Goal: Task Accomplishment & Management: Manage account settings

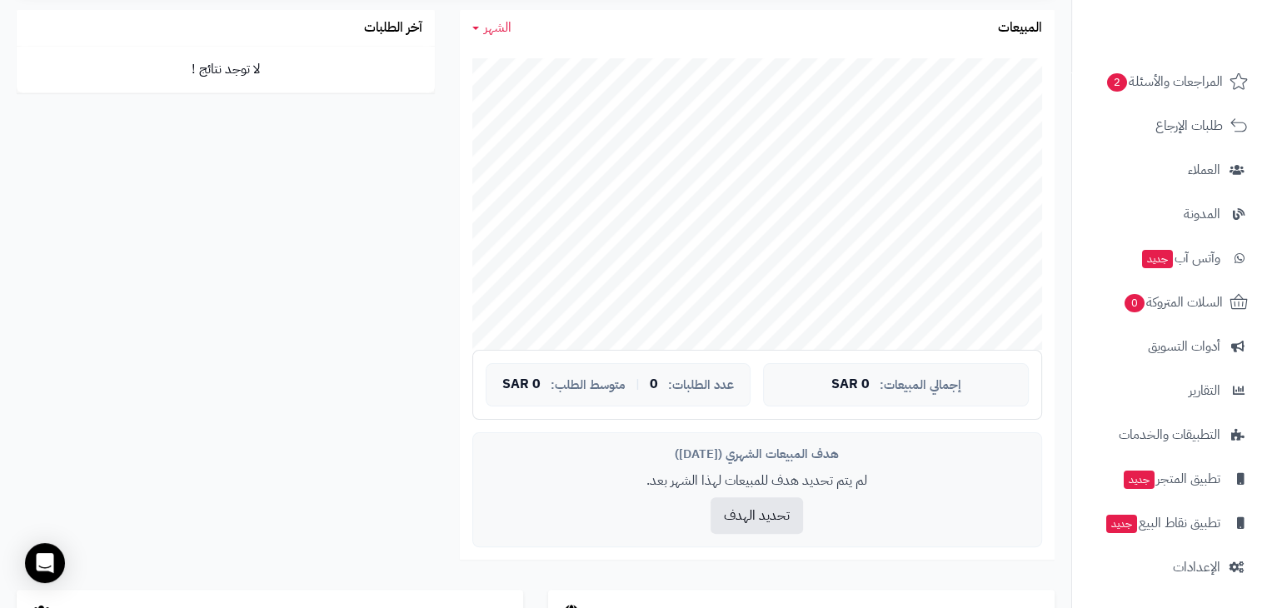
scroll to position [301, 0]
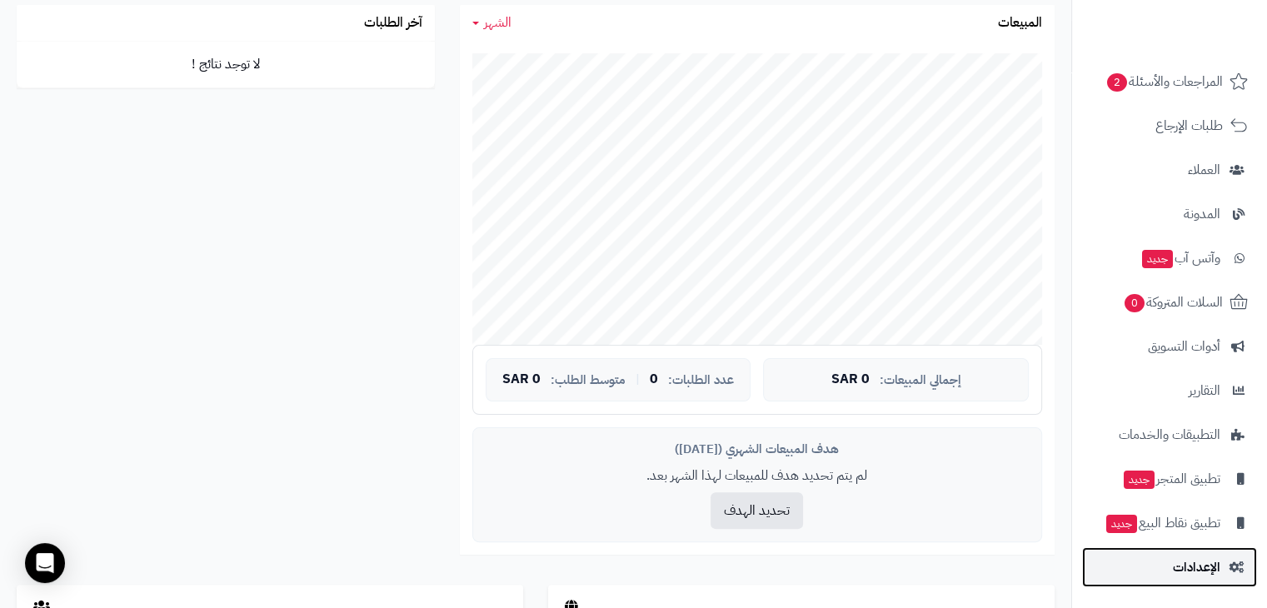
click at [1207, 577] on span "الإعدادات" at bounding box center [1196, 566] width 47 height 23
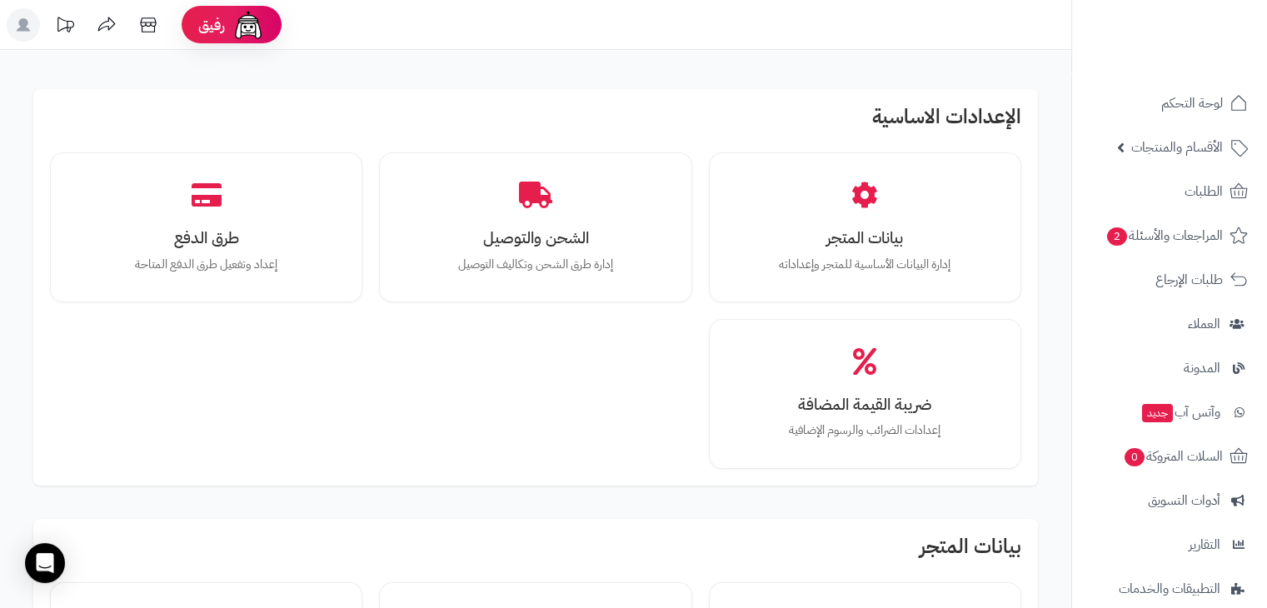
click at [665, 314] on div "بيانات المتجر إدارة البيانات الأساسية للمتجر وإعداداته الشحن والتوصيل إدارة طرق…" at bounding box center [535, 310] width 971 height 316
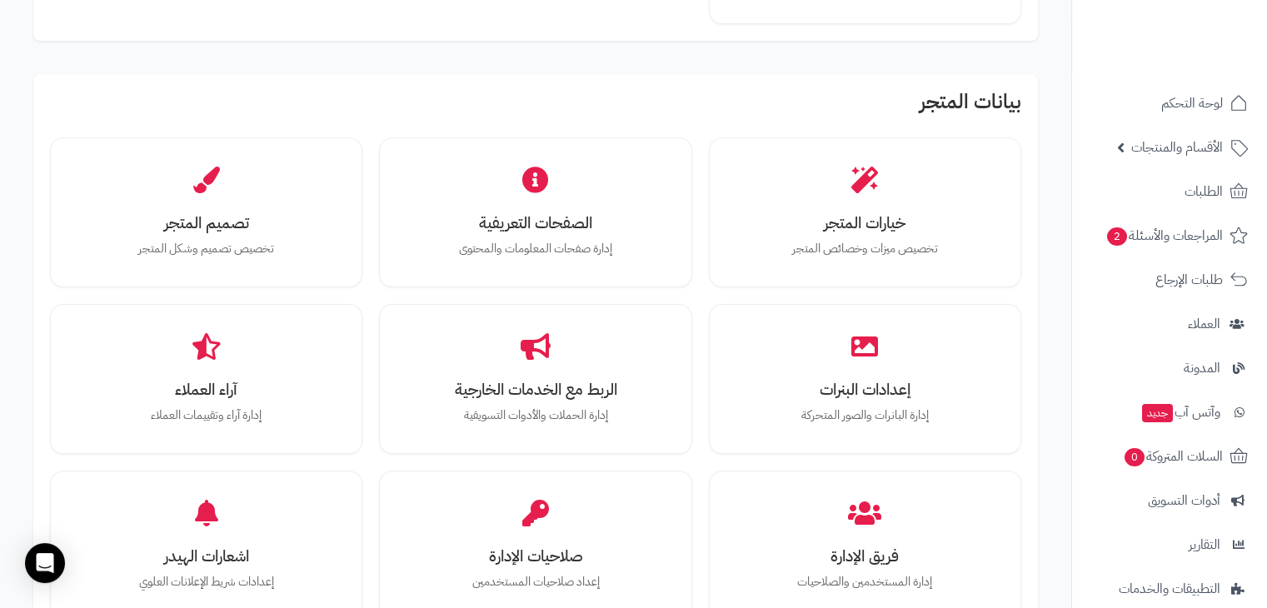
scroll to position [446, 0]
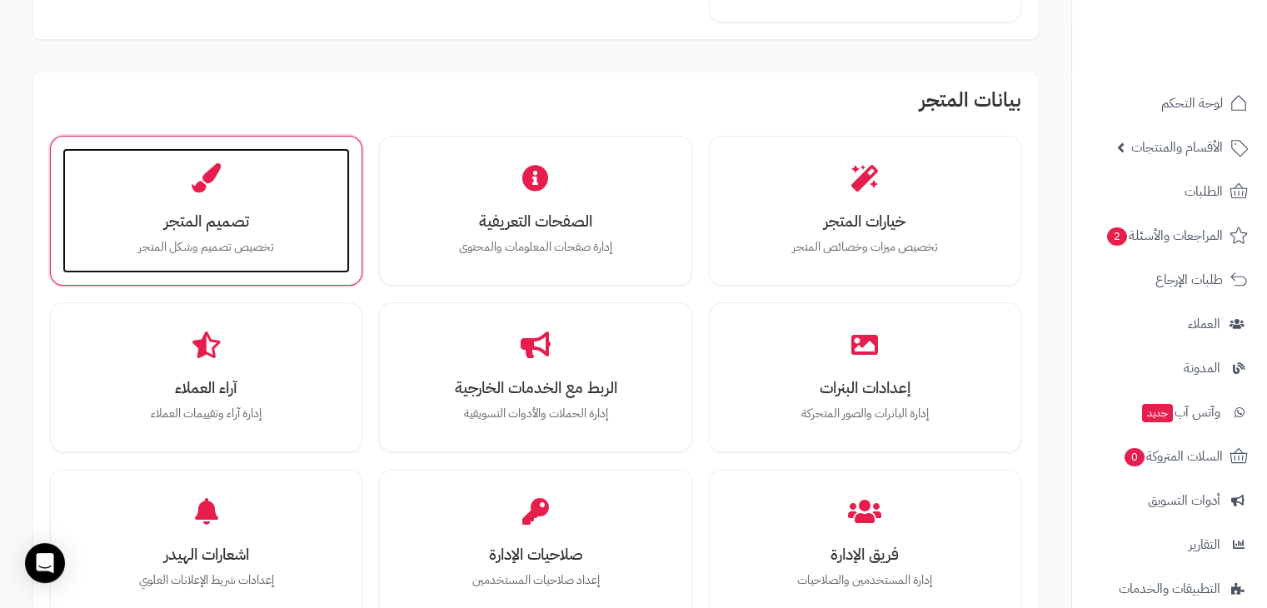
click at [276, 192] on div "تصميم المتجر تخصيص تصميم وشكل المتجر" at bounding box center [205, 210] width 287 height 125
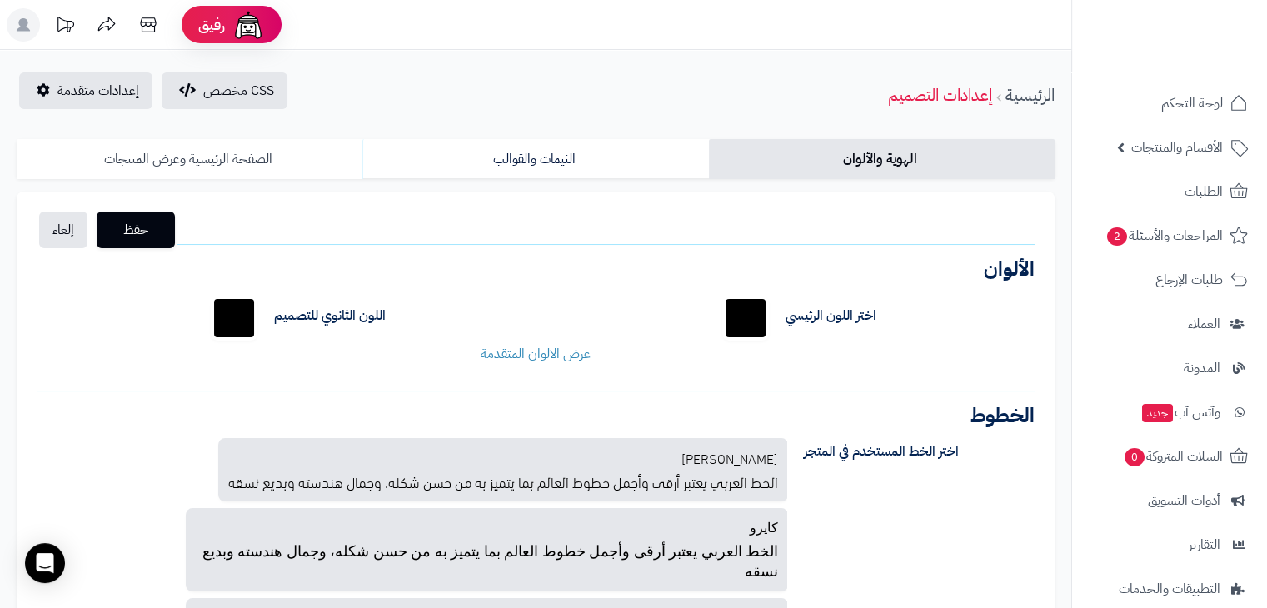
click at [246, 165] on link "الصفحة الرئيسية وعرض المنتجات" at bounding box center [190, 159] width 346 height 40
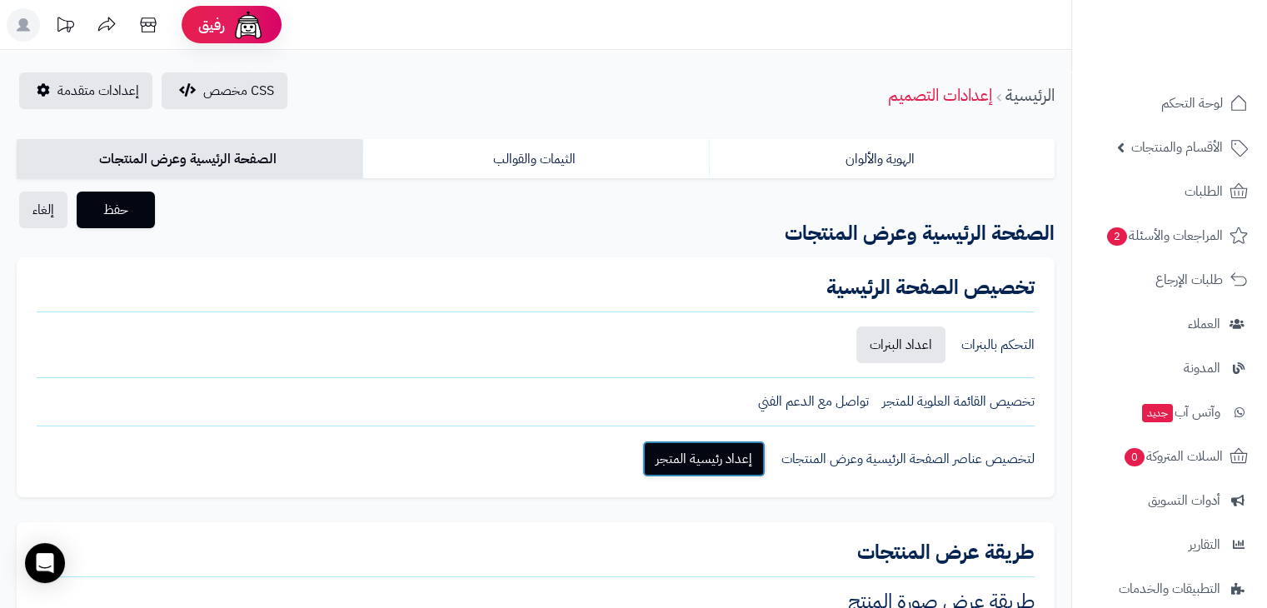
click at [718, 447] on link "إعداد رئيسية المتجر" at bounding box center [703, 459] width 123 height 37
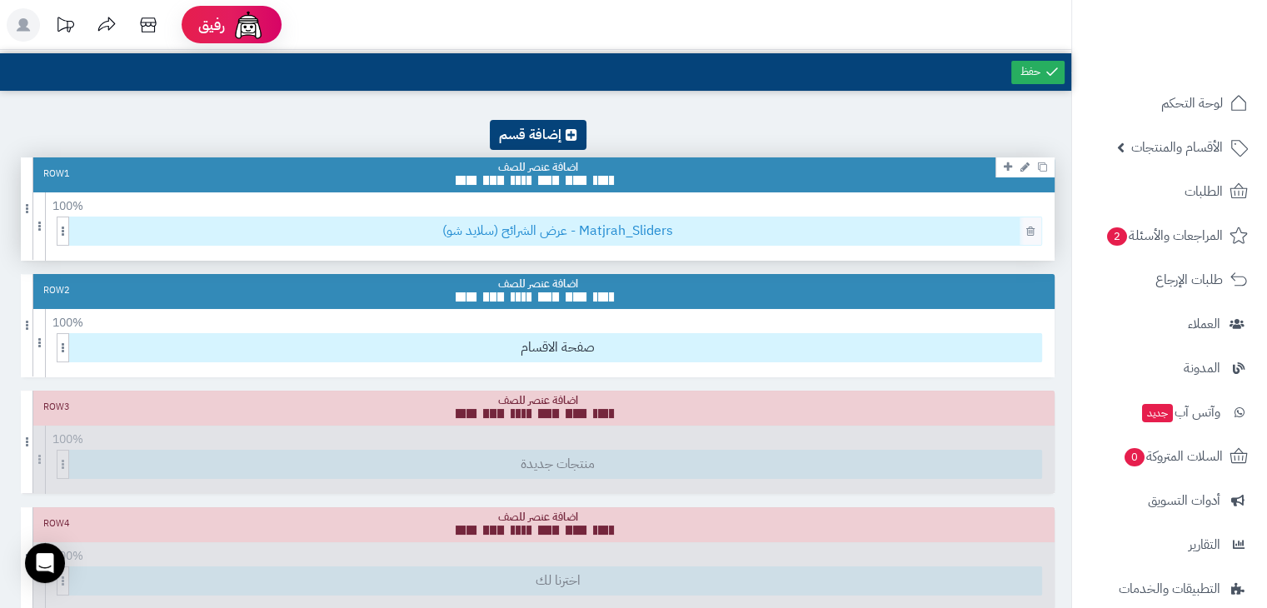
click at [562, 237] on span "عرض الشرائح (سلايد شو) - Matjrah_Sliders" at bounding box center [557, 230] width 967 height 27
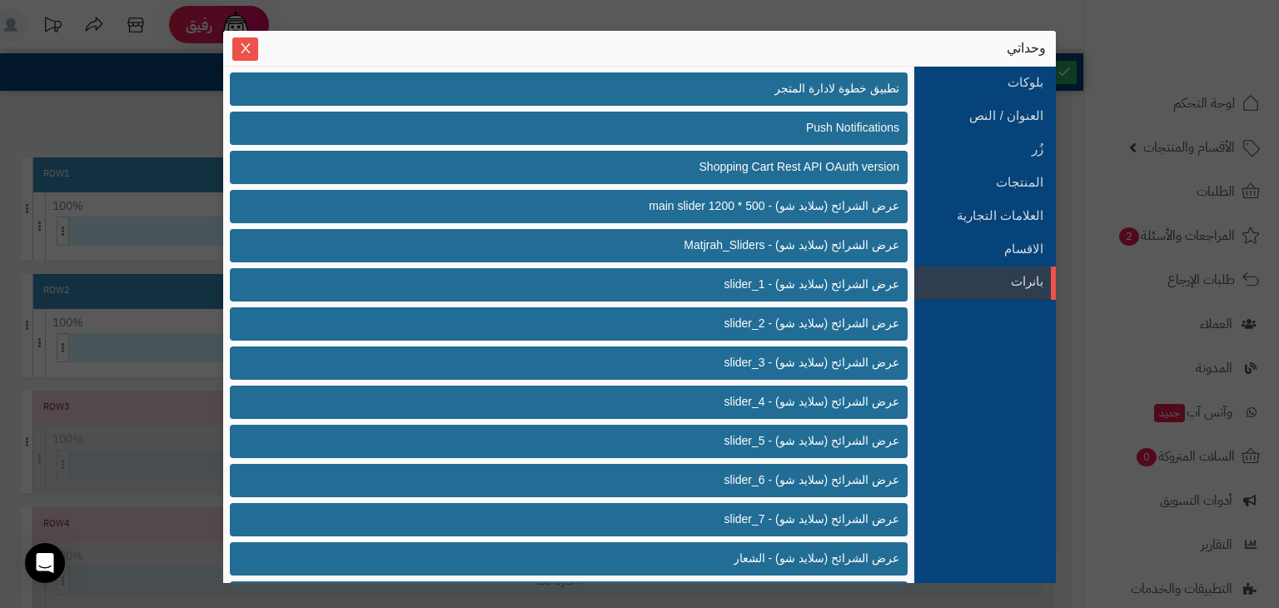
scroll to position [396, 0]
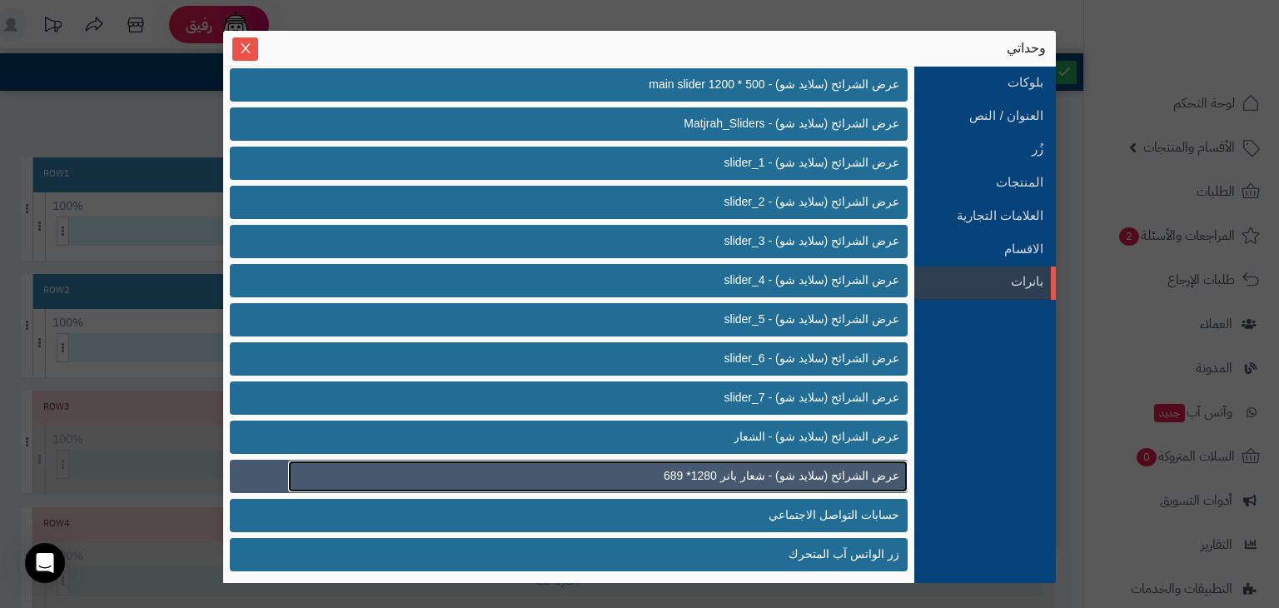
click at [685, 470] on span "عرض الشرائح (سلايد شو) - شعار بانر 1280* 689" at bounding box center [782, 475] width 236 height 17
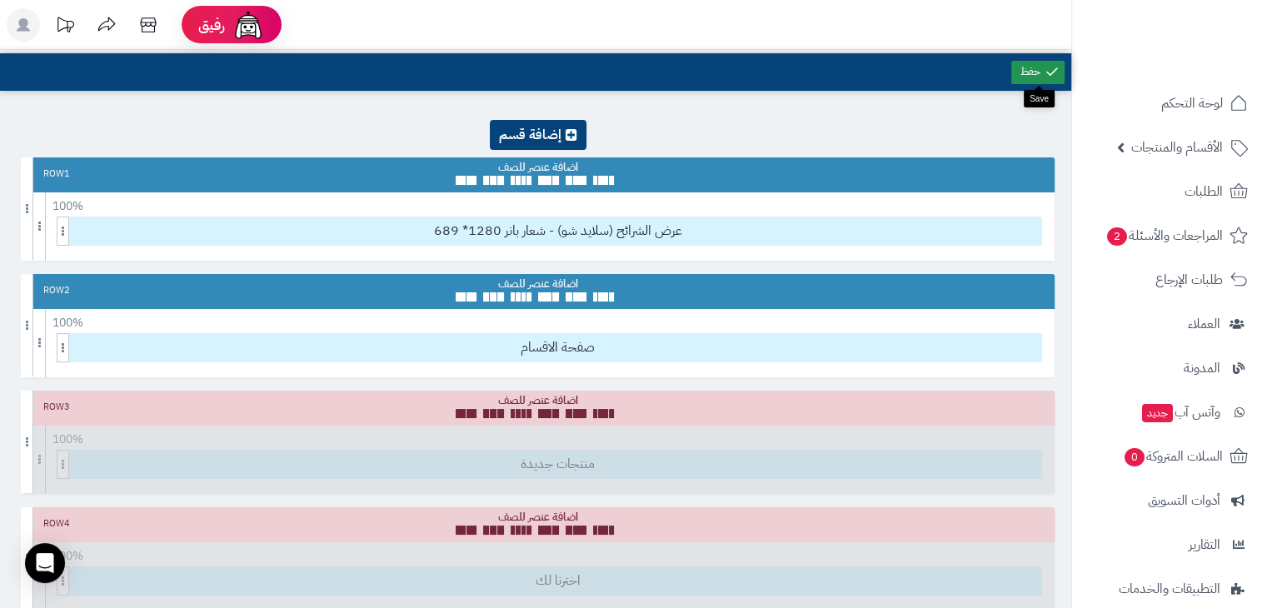
click at [1011, 71] on link at bounding box center [1037, 72] width 53 height 23
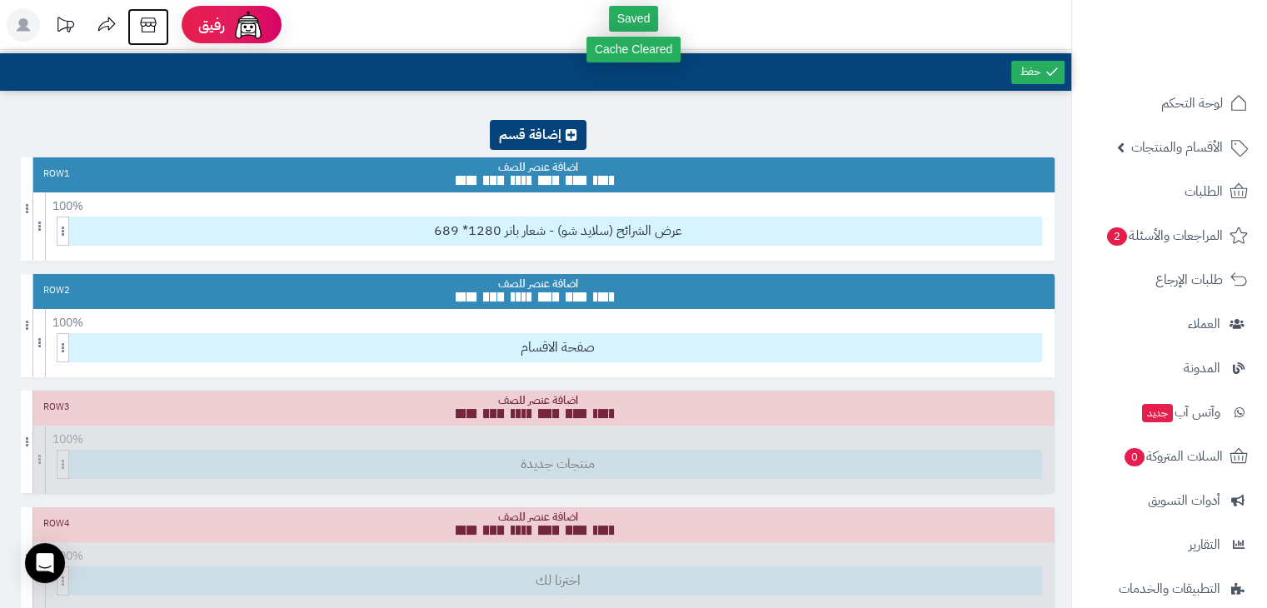
click at [142, 21] on icon at bounding box center [148, 24] width 33 height 33
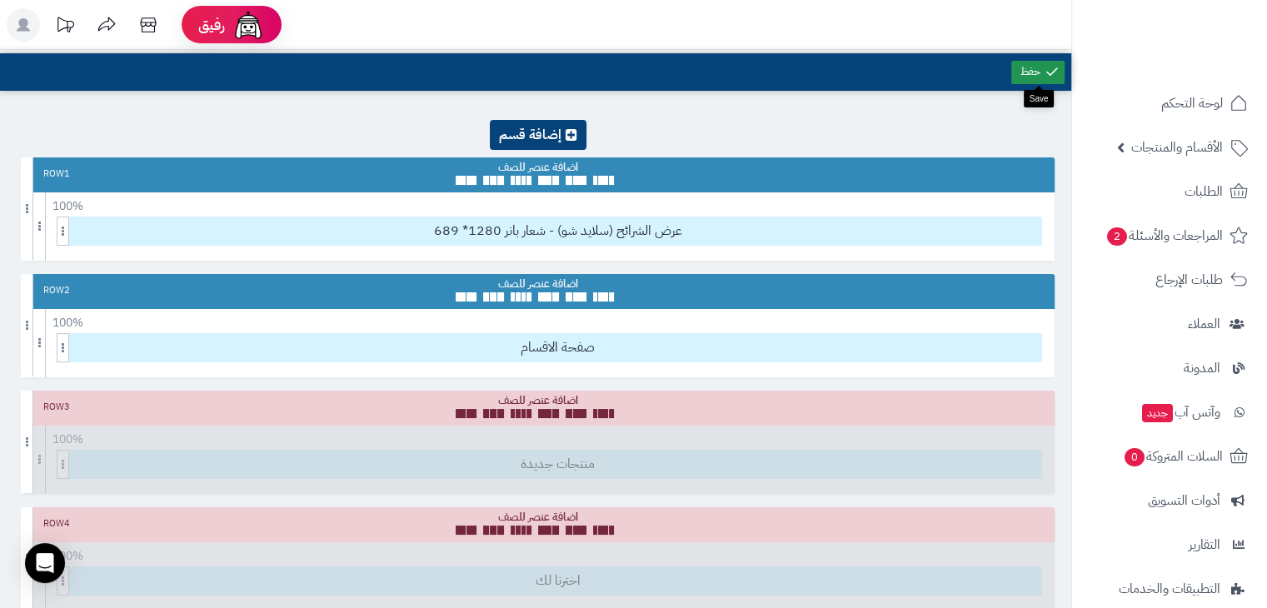
click at [1039, 81] on link at bounding box center [1037, 72] width 53 height 23
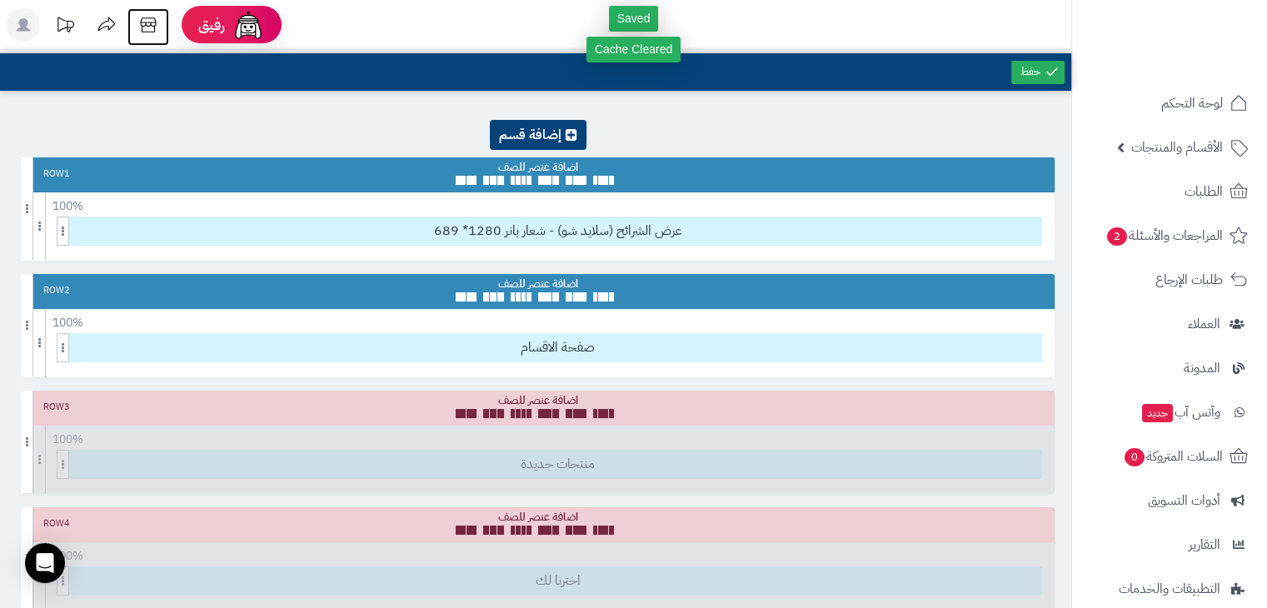
click at [150, 17] on icon at bounding box center [148, 24] width 16 height 15
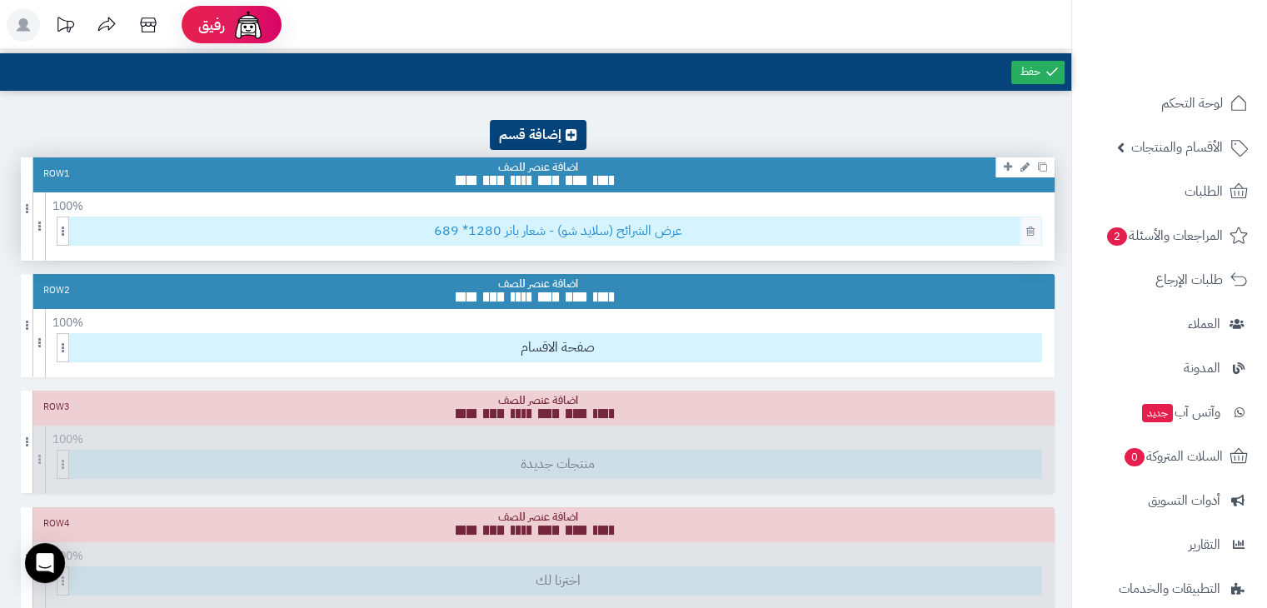
click at [573, 234] on span "عرض الشرائح (سلايد شو) - شعار بانر 1280* 689" at bounding box center [557, 230] width 967 height 27
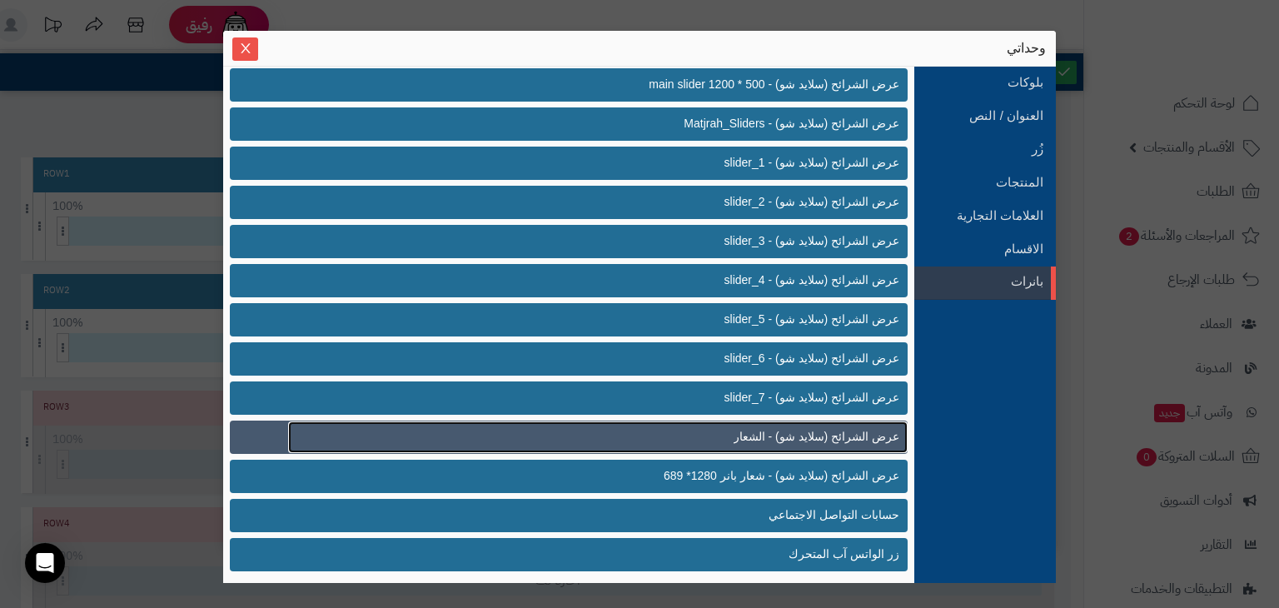
click at [705, 421] on link "عرض الشرائح (سلايد شو) - الشعار" at bounding box center [598, 437] width 620 height 32
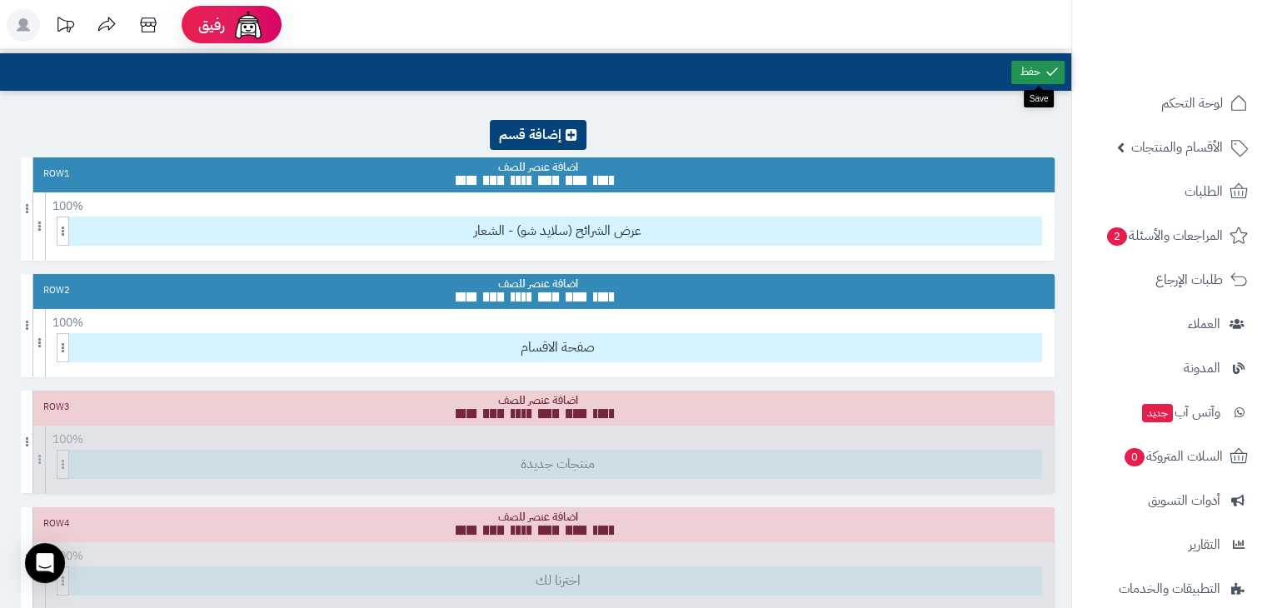
click at [1047, 70] on icon at bounding box center [1051, 71] width 15 height 15
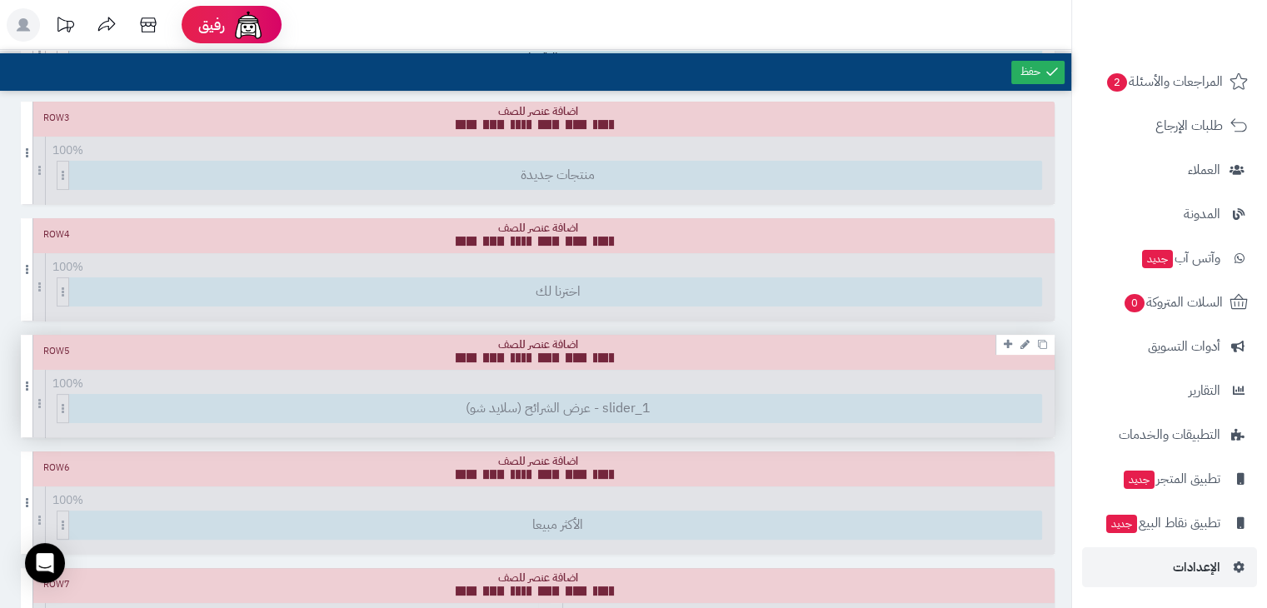
scroll to position [0, 0]
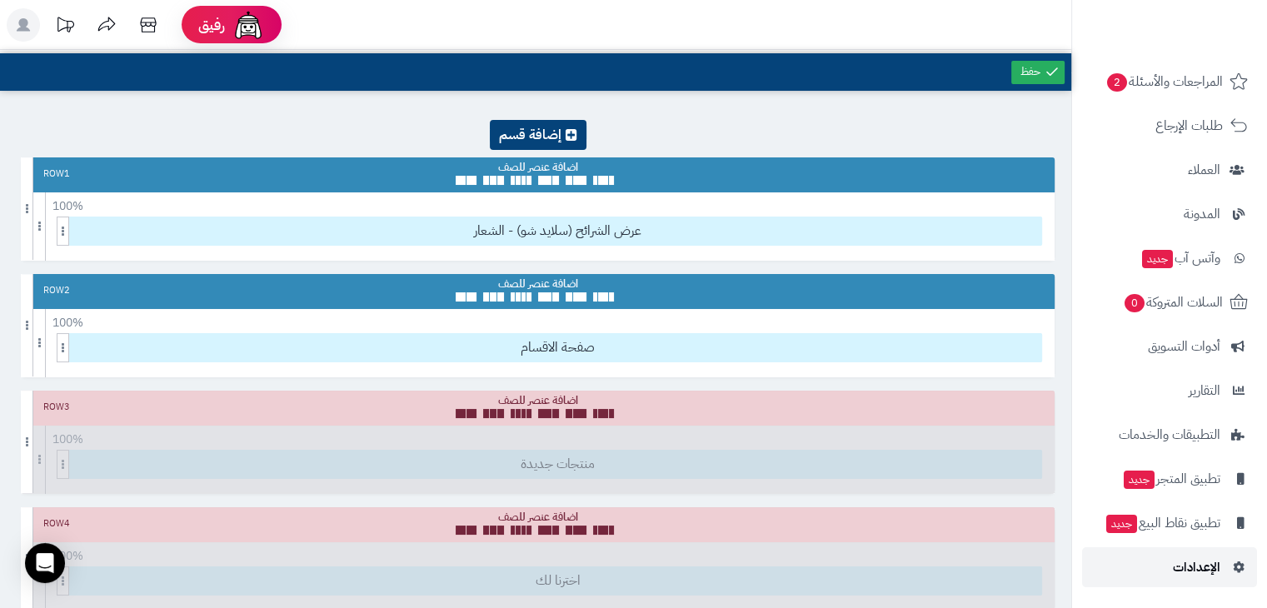
click at [1210, 574] on span "الإعدادات" at bounding box center [1196, 566] width 47 height 23
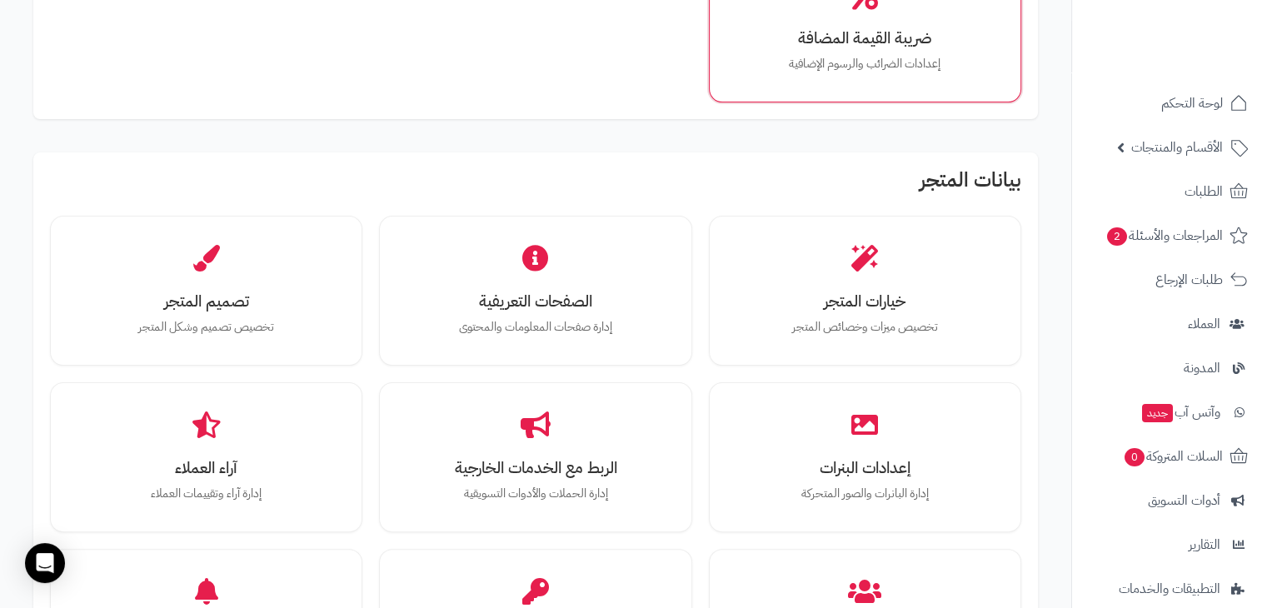
scroll to position [375, 0]
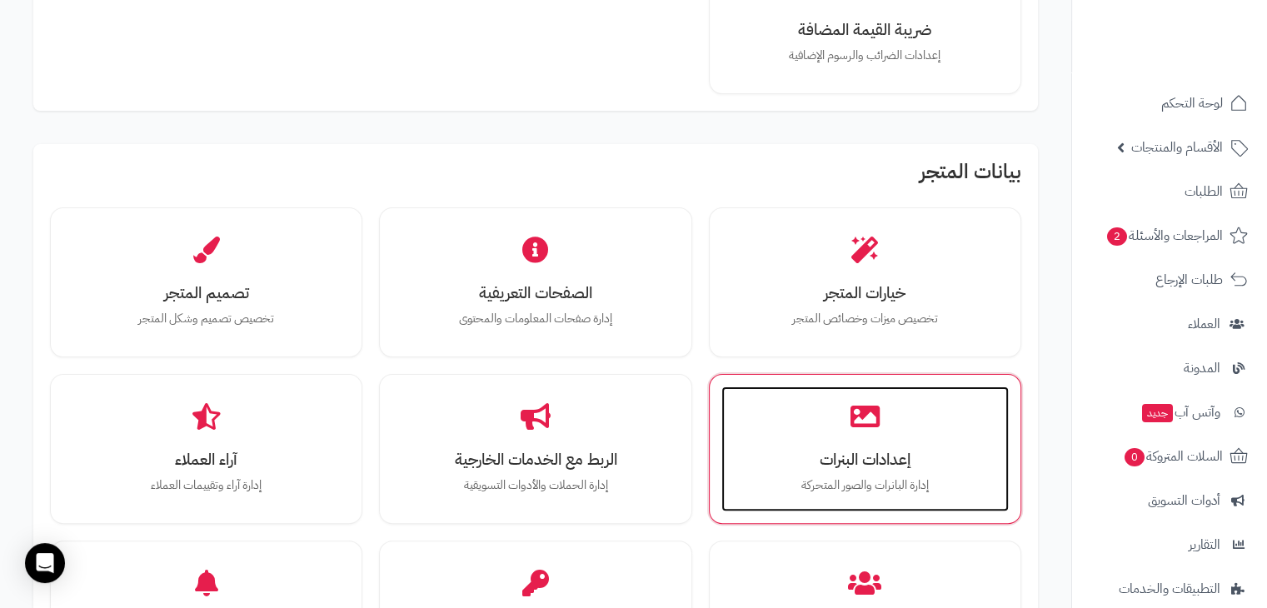
click at [882, 457] on h3 "إعدادات البنرات" at bounding box center [865, 459] width 254 height 17
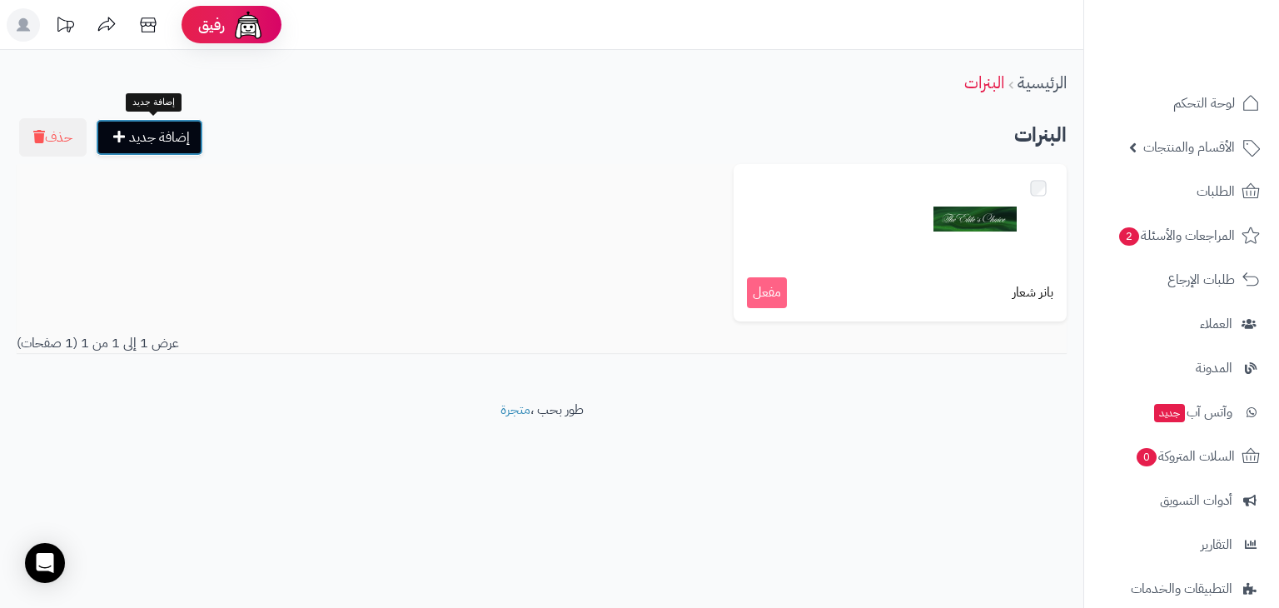
click at [114, 138] on link "إضافة جديد" at bounding box center [149, 137] width 107 height 37
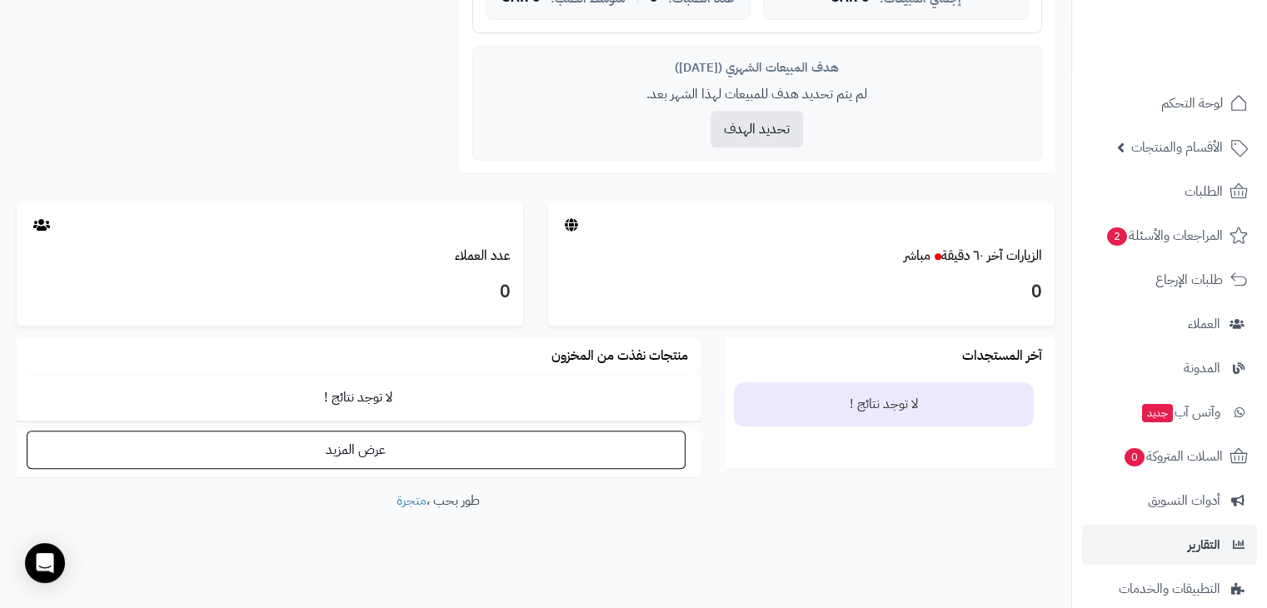
scroll to position [154, 0]
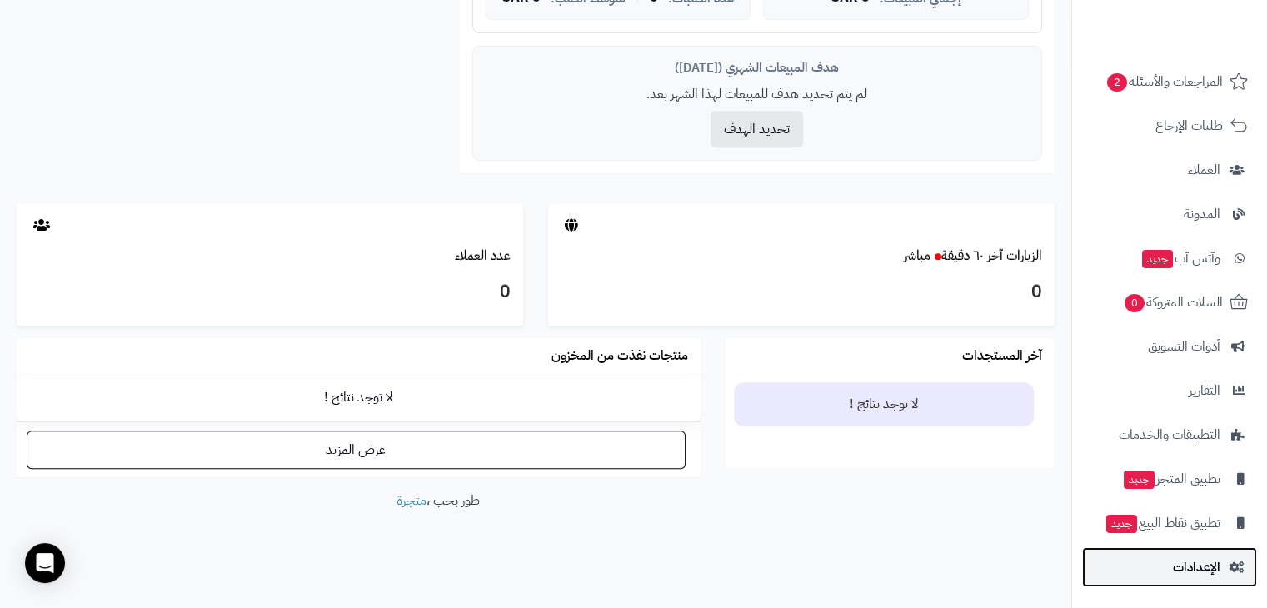
click at [1199, 570] on span "الإعدادات" at bounding box center [1196, 566] width 47 height 23
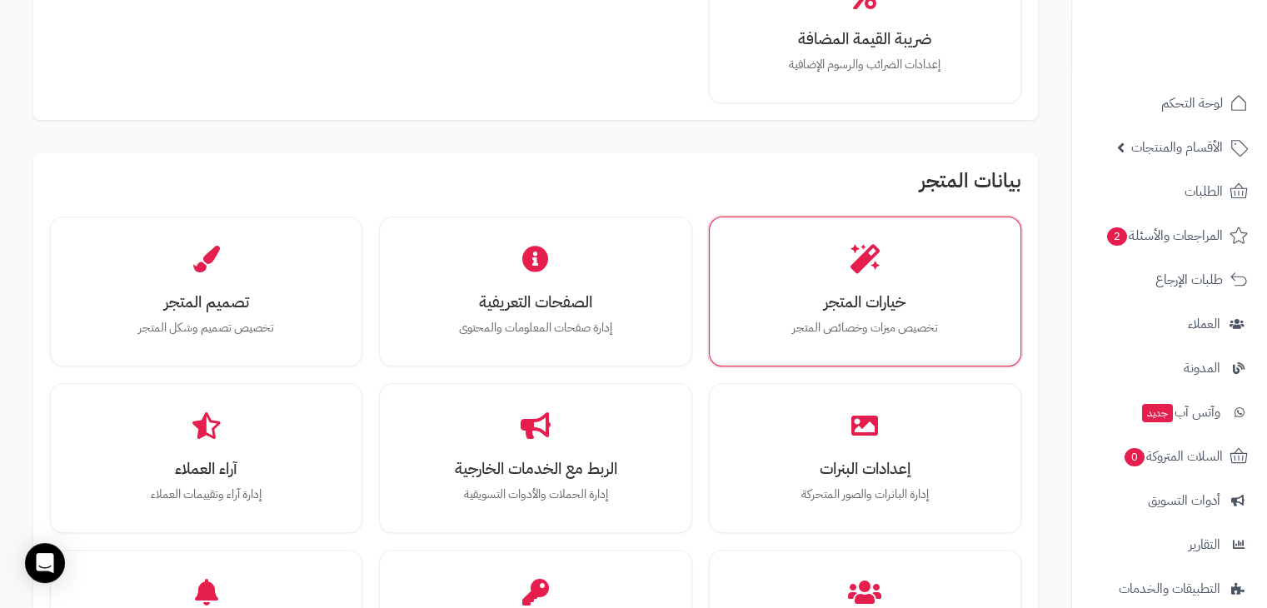
scroll to position [366, 0]
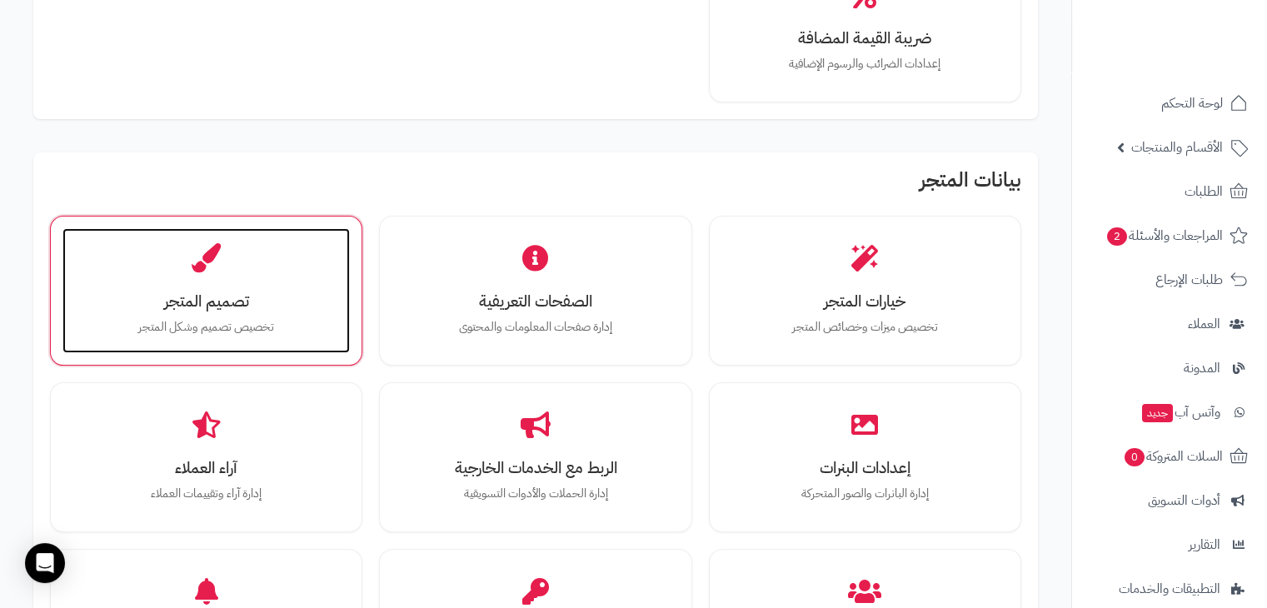
click at [179, 285] on div "تصميم المتجر تخصيص تصميم وشكل المتجر" at bounding box center [205, 290] width 287 height 125
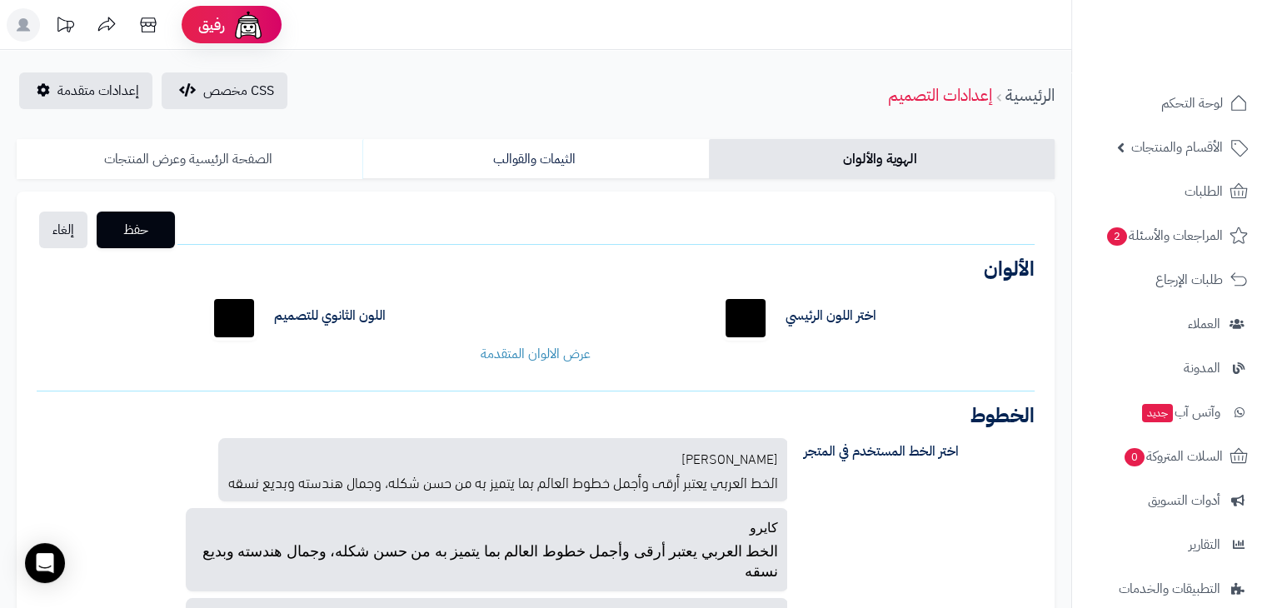
click at [210, 162] on link "الصفحة الرئيسية وعرض المنتجات" at bounding box center [190, 159] width 346 height 40
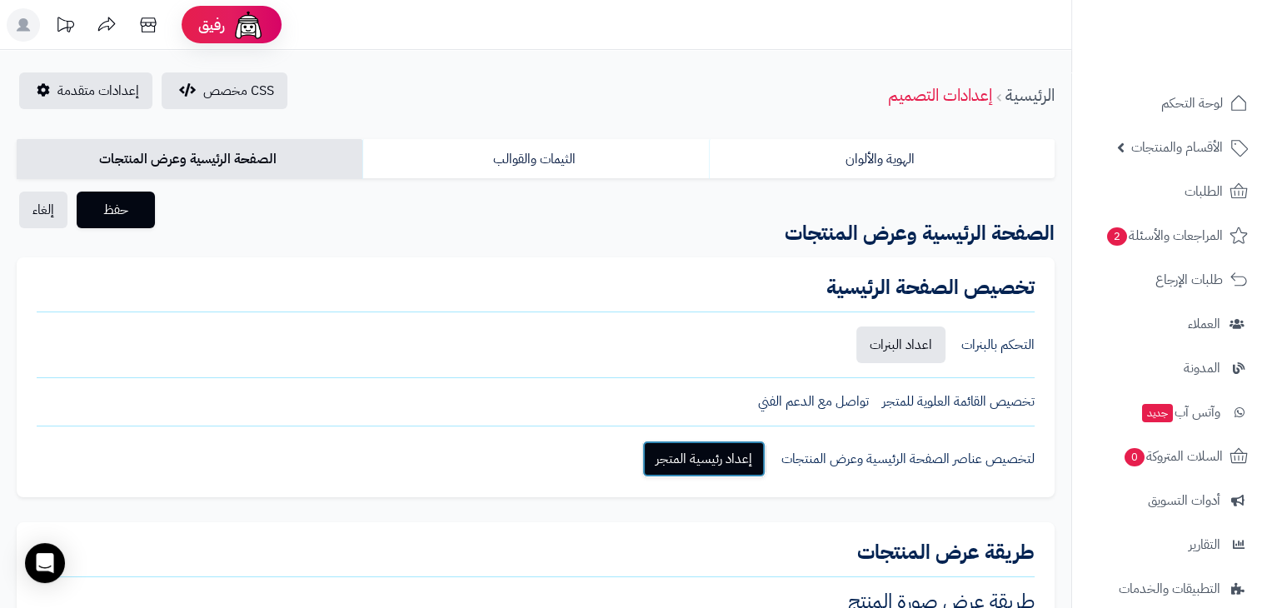
click at [691, 470] on link "إعداد رئيسية المتجر" at bounding box center [703, 459] width 123 height 37
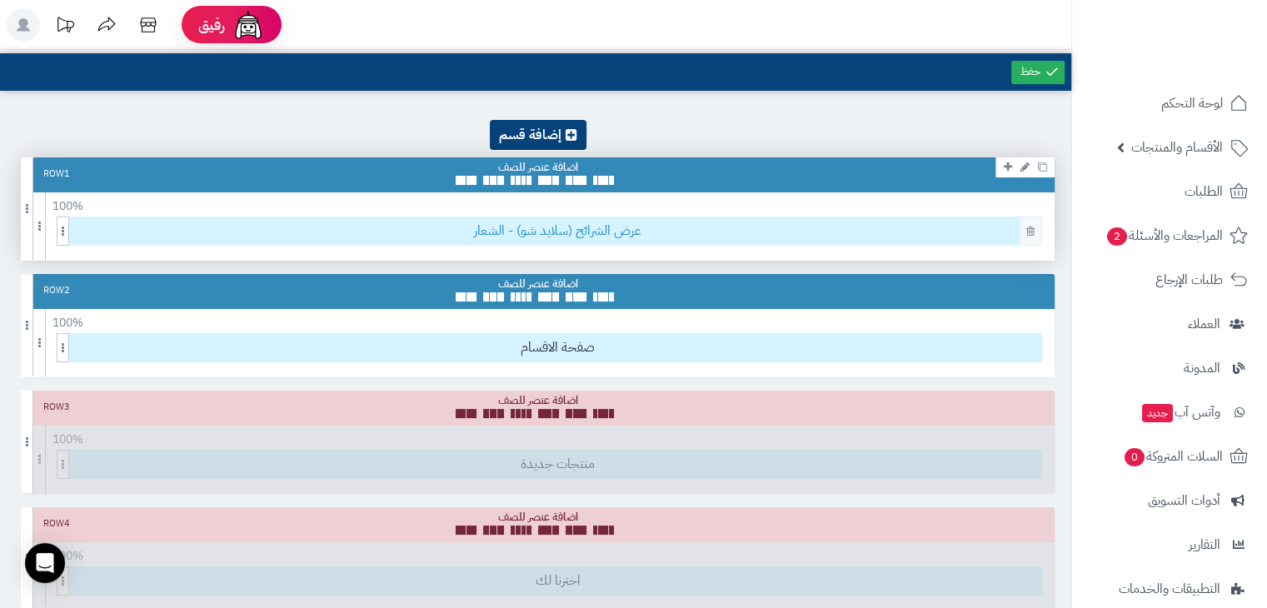
click at [578, 236] on span "عرض الشرائح (سلايد شو) - الشعار" at bounding box center [557, 230] width 967 height 27
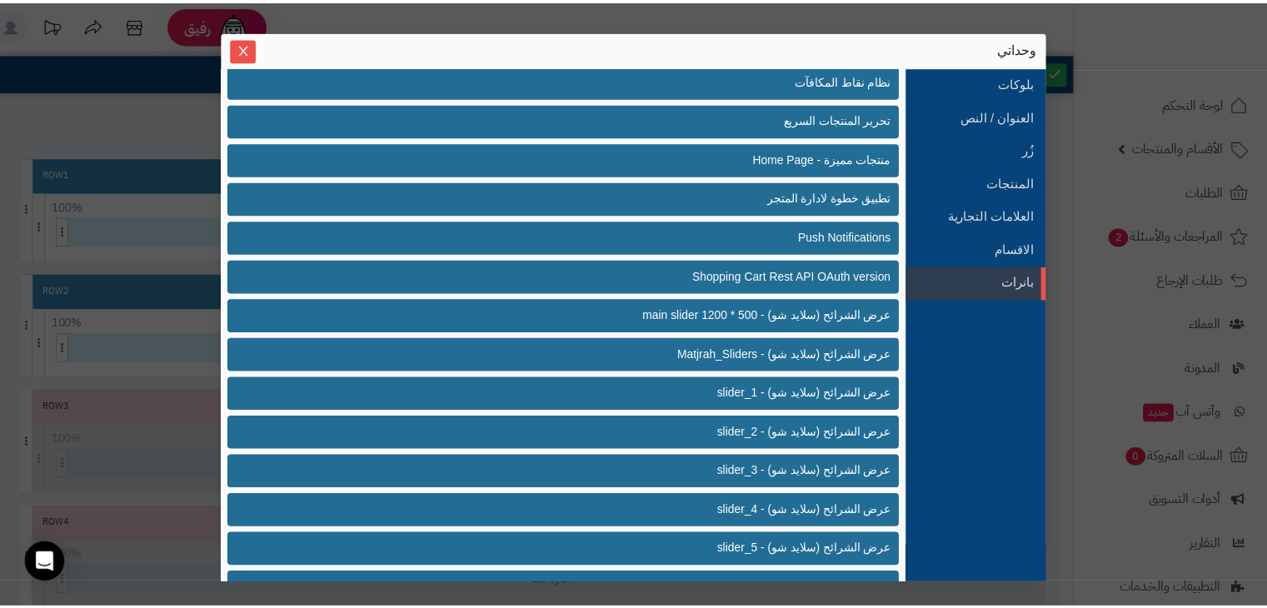
scroll to position [396, 0]
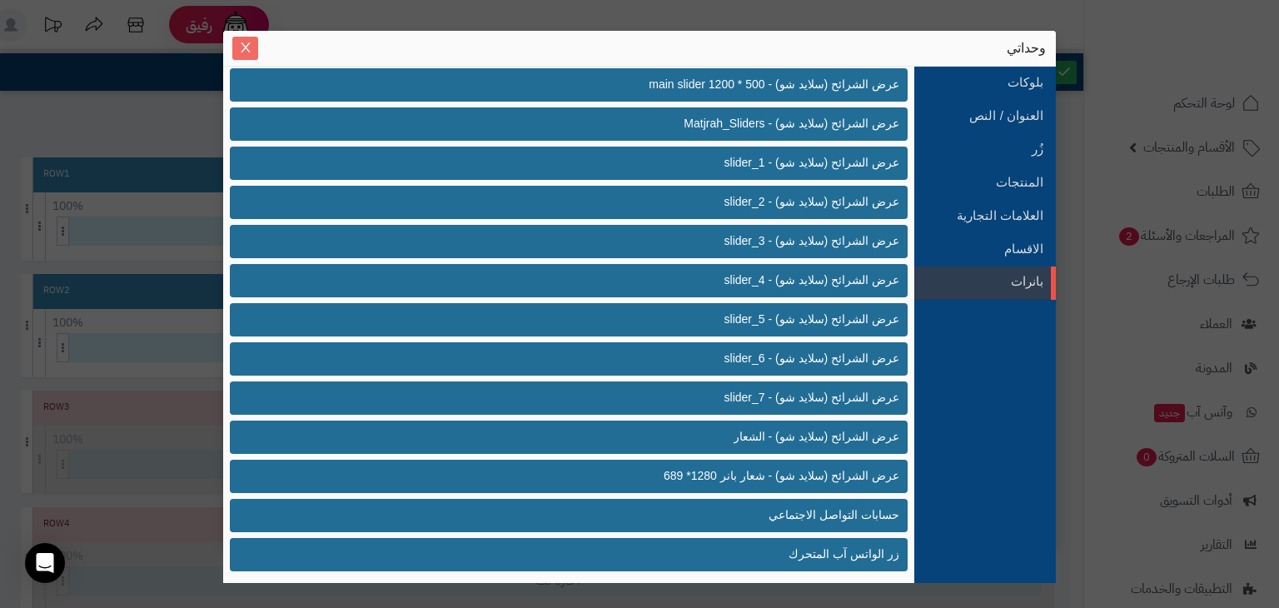
click at [251, 51] on icon "Close" at bounding box center [245, 47] width 13 height 13
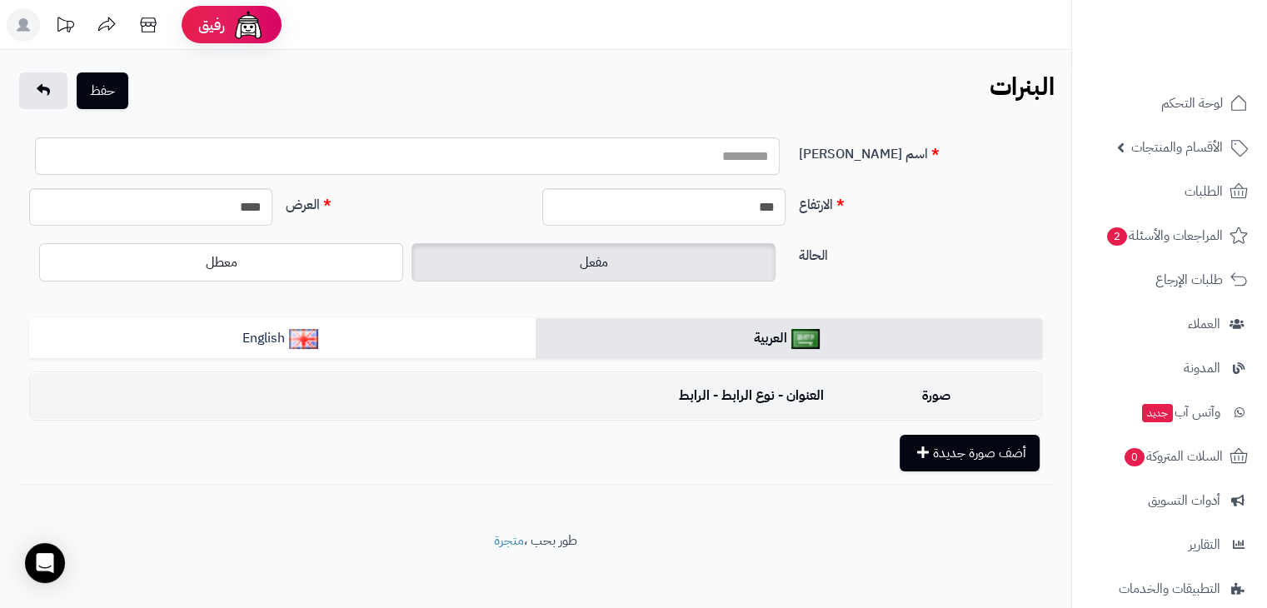
click at [763, 158] on input "اسم [PERSON_NAME]" at bounding box center [407, 155] width 744 height 37
type input "**********"
click at [956, 439] on button "أضف صورة جديدة" at bounding box center [969, 452] width 140 height 37
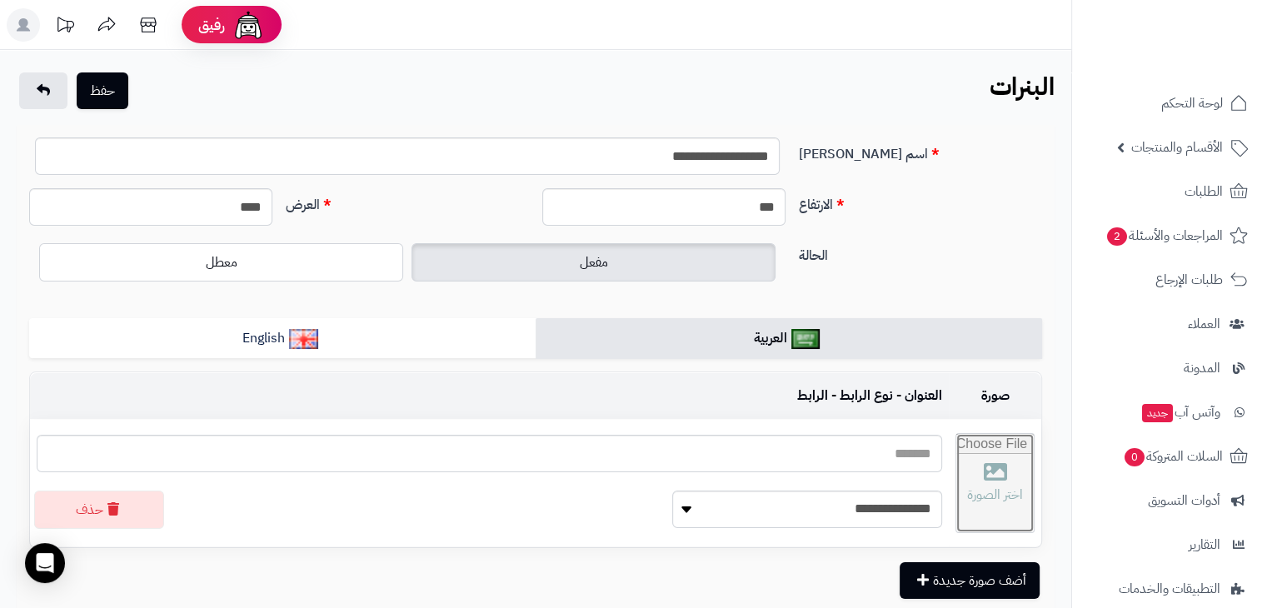
click at [973, 457] on input "file" at bounding box center [994, 483] width 77 height 98
type input "**********"
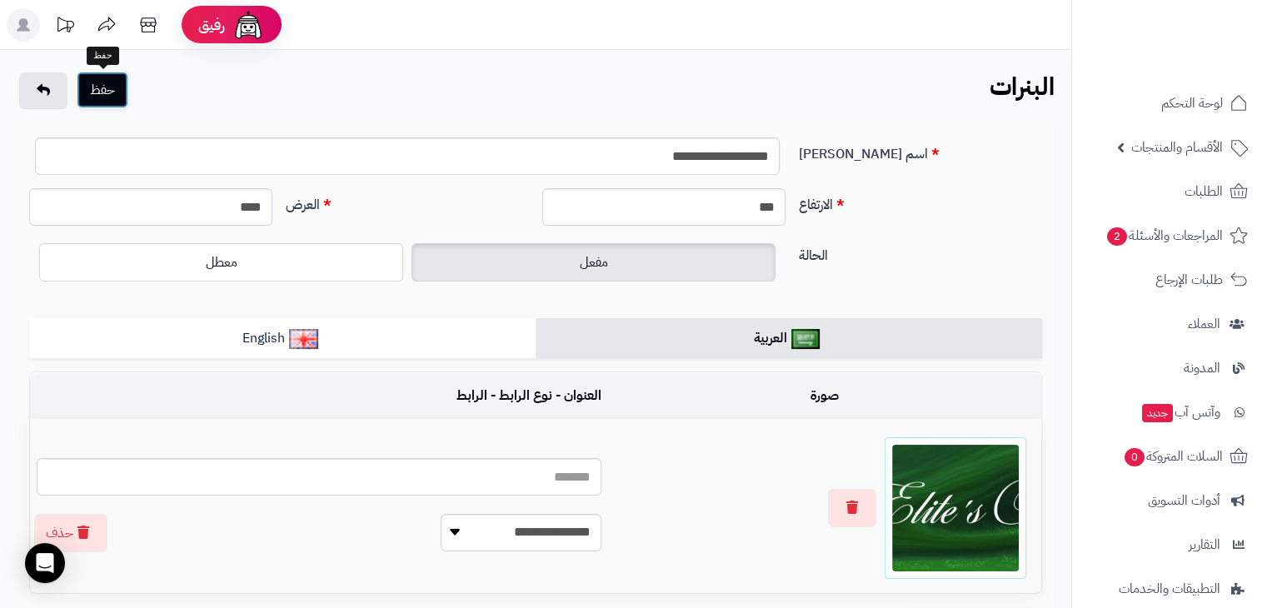
click at [112, 92] on button "حفظ" at bounding box center [103, 90] width 52 height 37
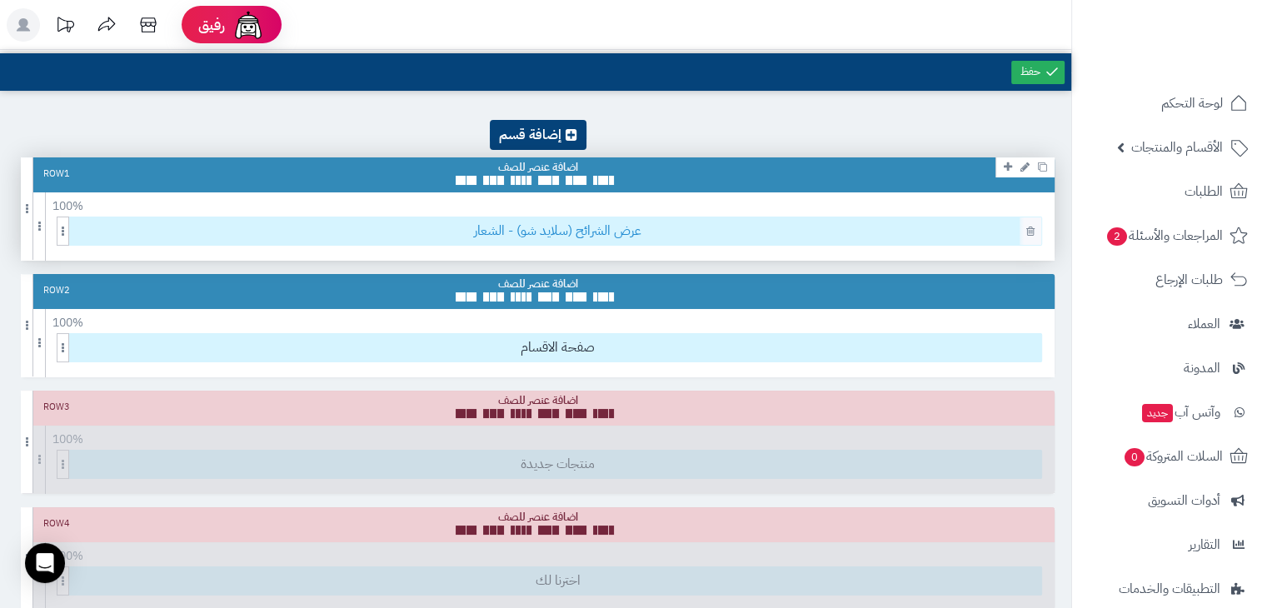
click at [515, 224] on span "عرض الشرائح (سلايد شو) - الشعار" at bounding box center [557, 230] width 967 height 27
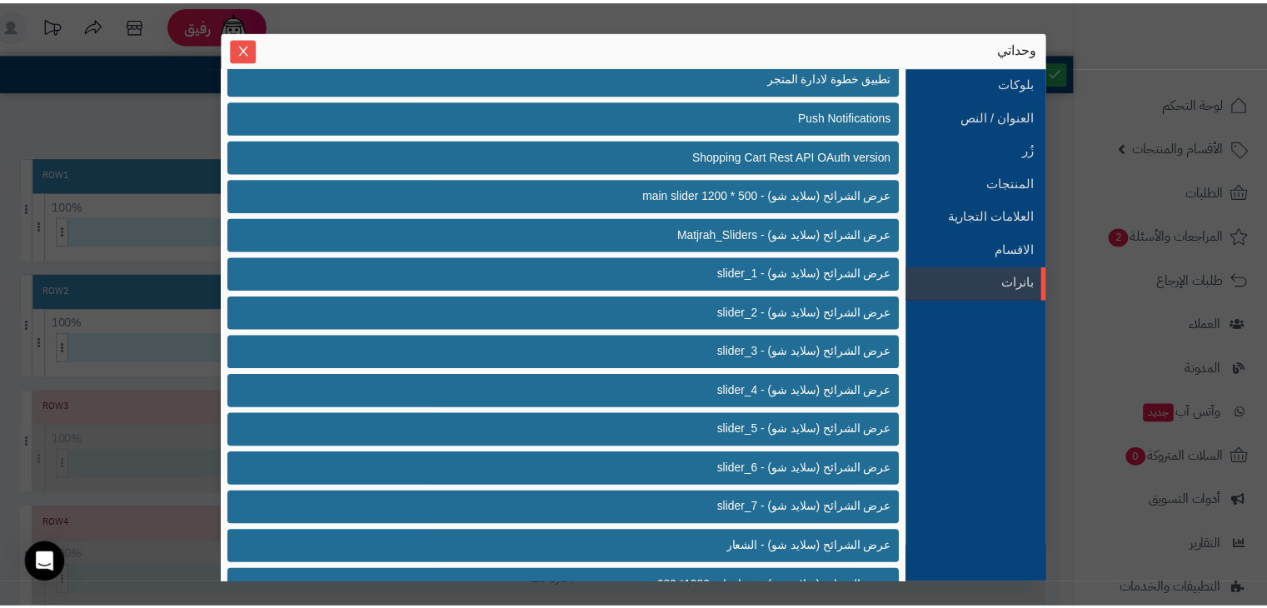
scroll to position [396, 0]
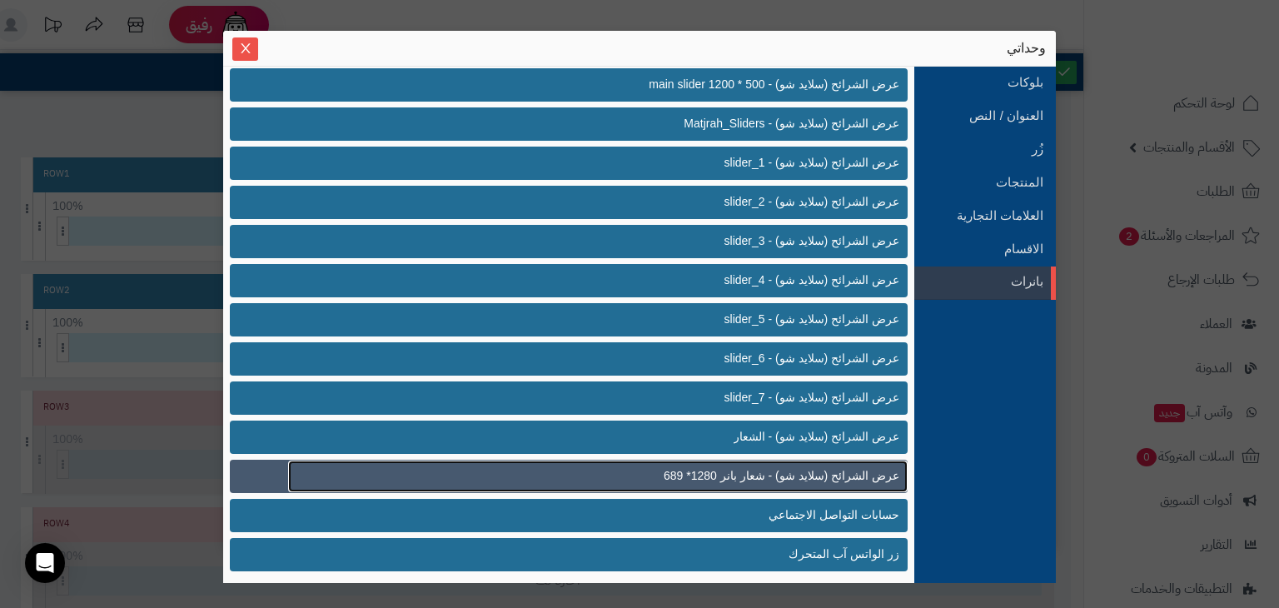
click at [653, 476] on link "عرض الشرائح (سلايد شو) - شعار بانر 1280* 689" at bounding box center [598, 477] width 620 height 32
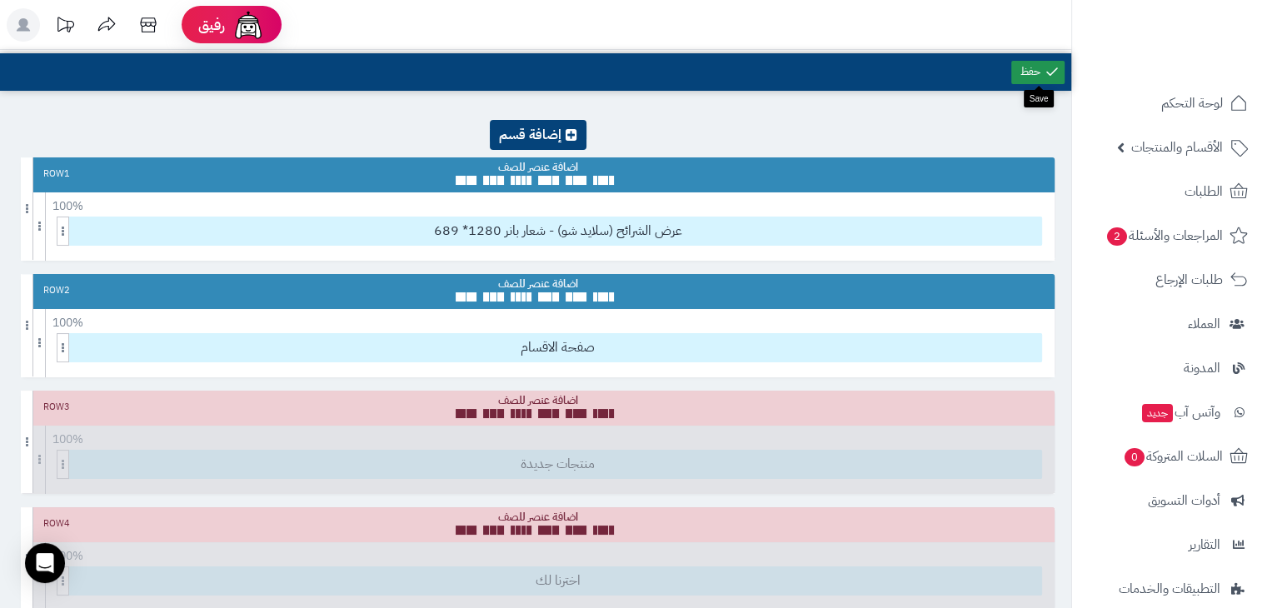
click at [1038, 78] on link at bounding box center [1037, 72] width 53 height 23
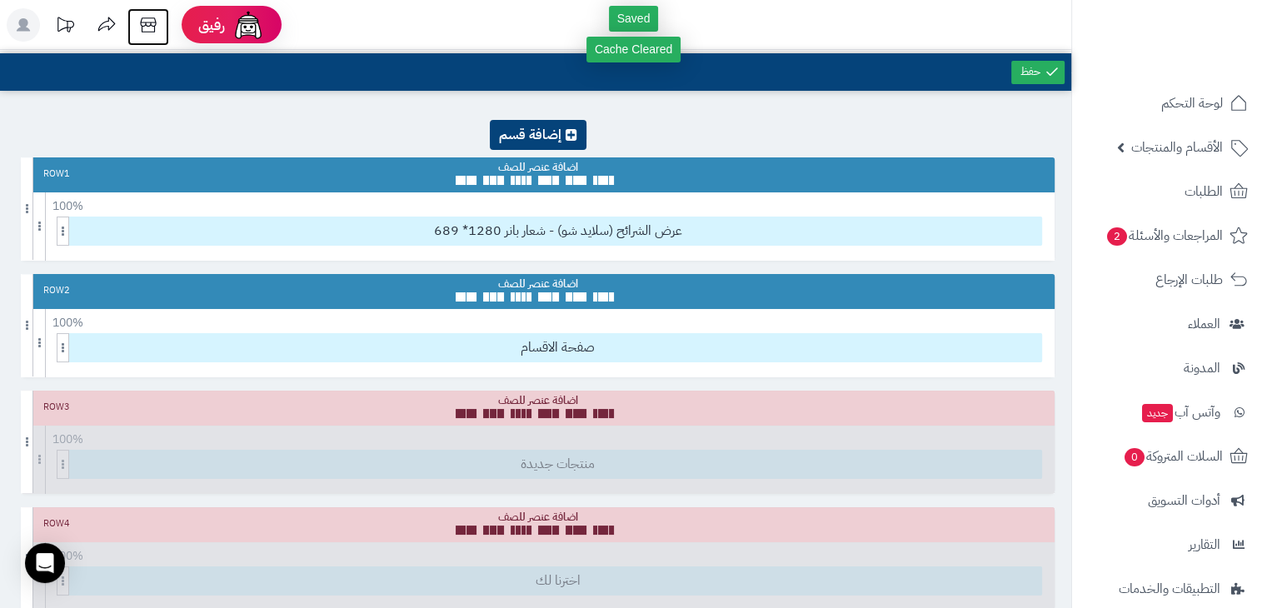
click at [152, 21] on icon at bounding box center [148, 24] width 33 height 33
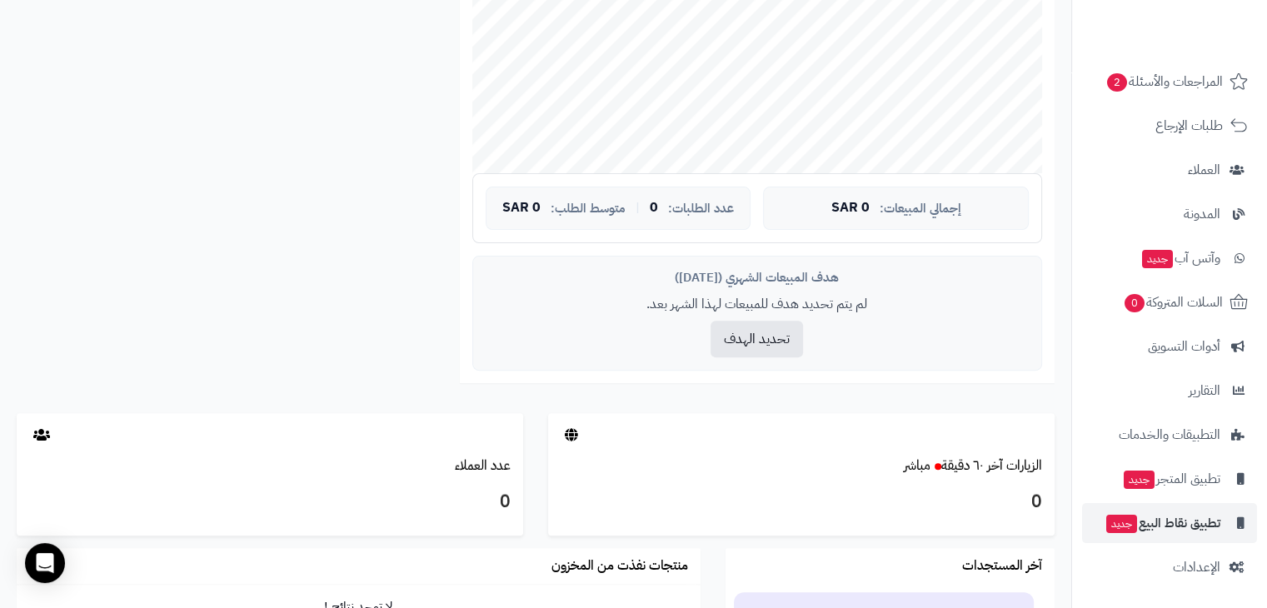
scroll to position [495, 0]
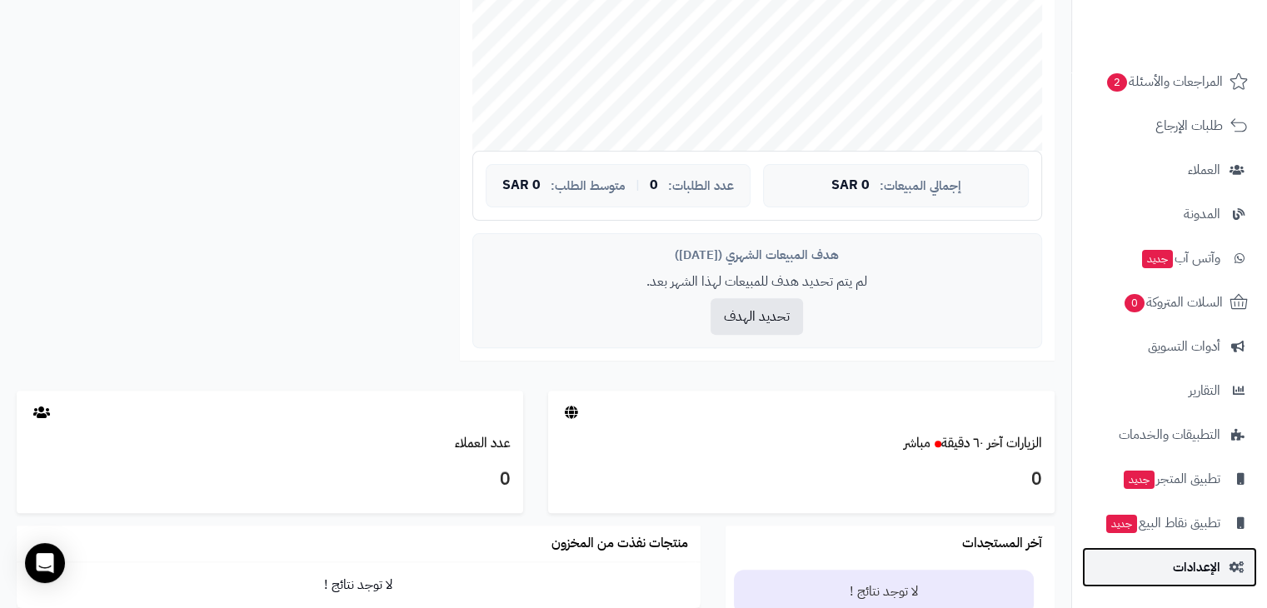
click at [1184, 556] on span "الإعدادات" at bounding box center [1196, 566] width 47 height 23
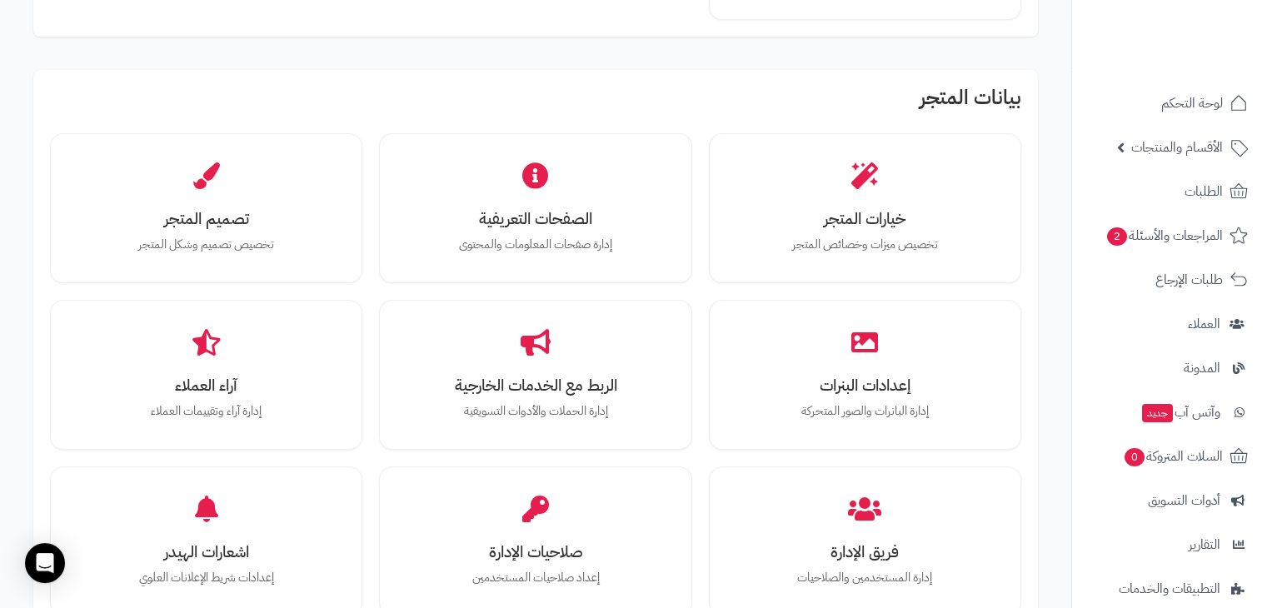
scroll to position [469, 0]
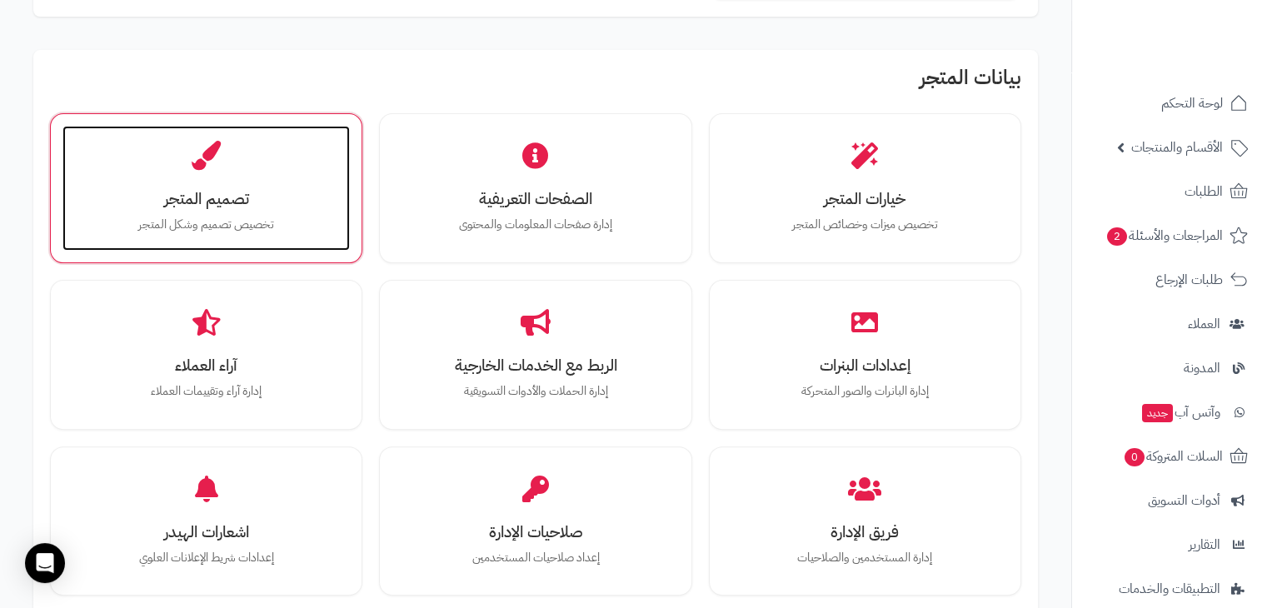
click at [335, 169] on div "تصميم المتجر تخصيص تصميم وشكل المتجر" at bounding box center [205, 188] width 287 height 125
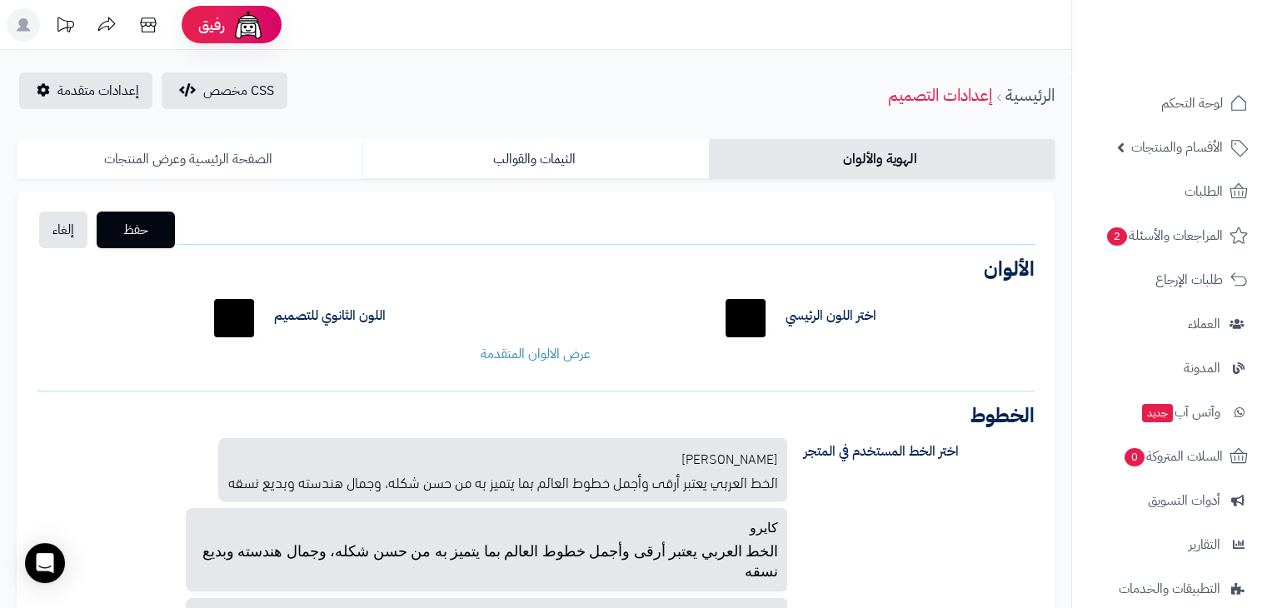
click at [216, 161] on link "الصفحة الرئيسية وعرض المنتجات" at bounding box center [190, 159] width 346 height 40
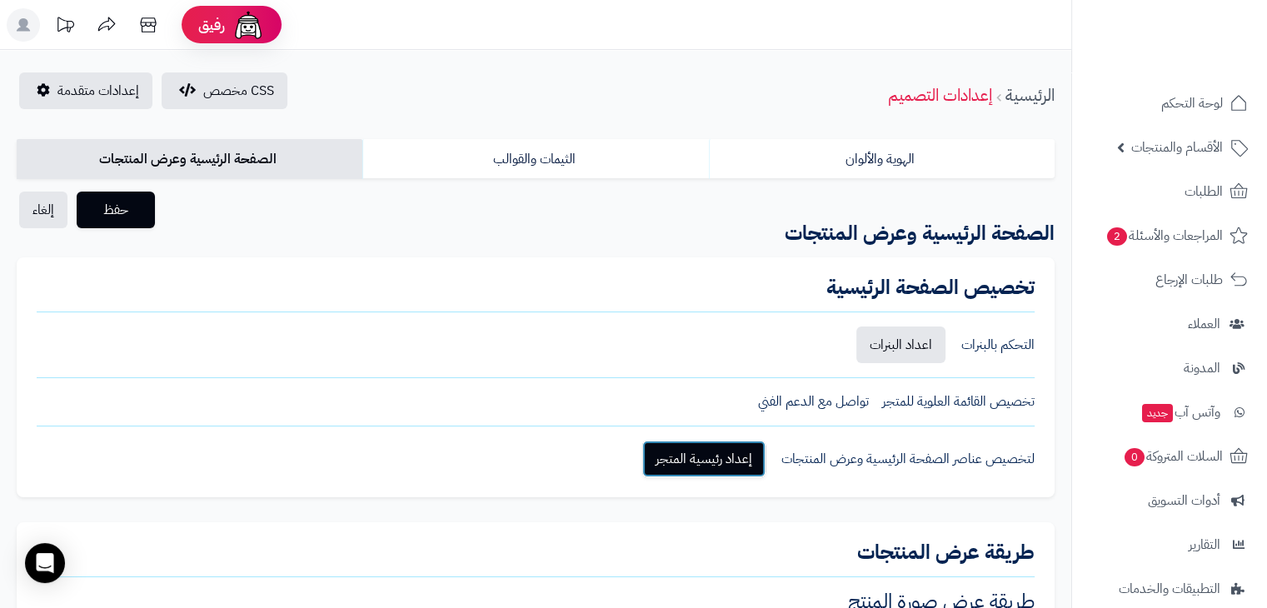
click at [719, 457] on link "إعداد رئيسية المتجر" at bounding box center [703, 459] width 123 height 37
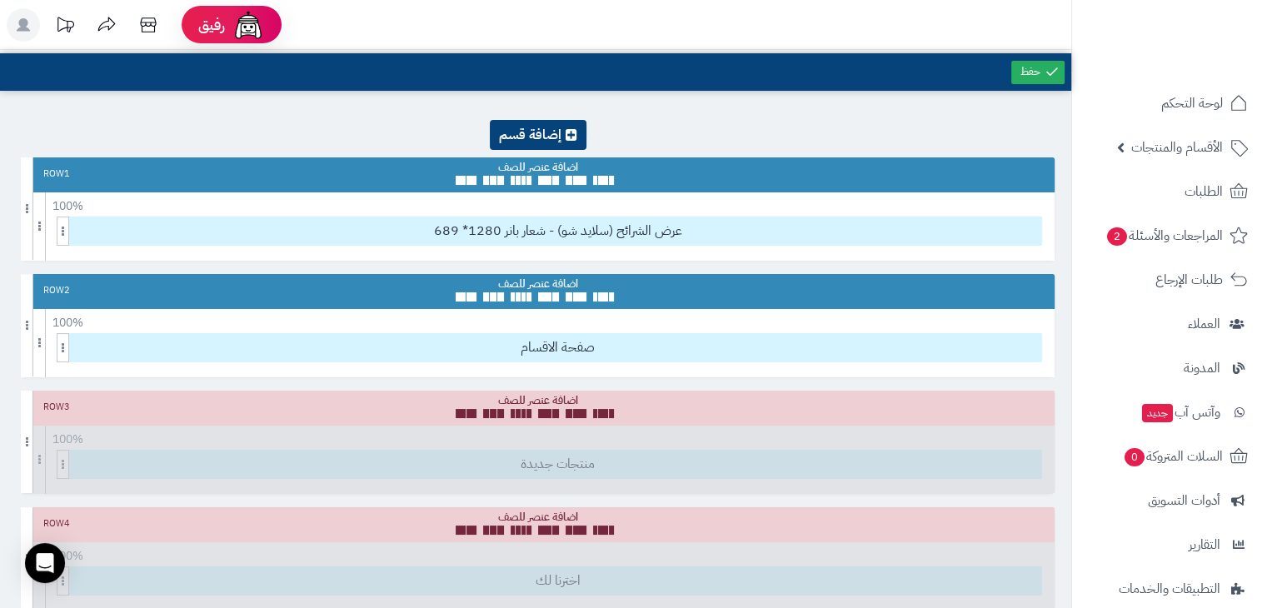
click at [568, 241] on span "عرض الشرائح (سلايد شو) - شعار بانر 1280* 689" at bounding box center [557, 230] width 967 height 27
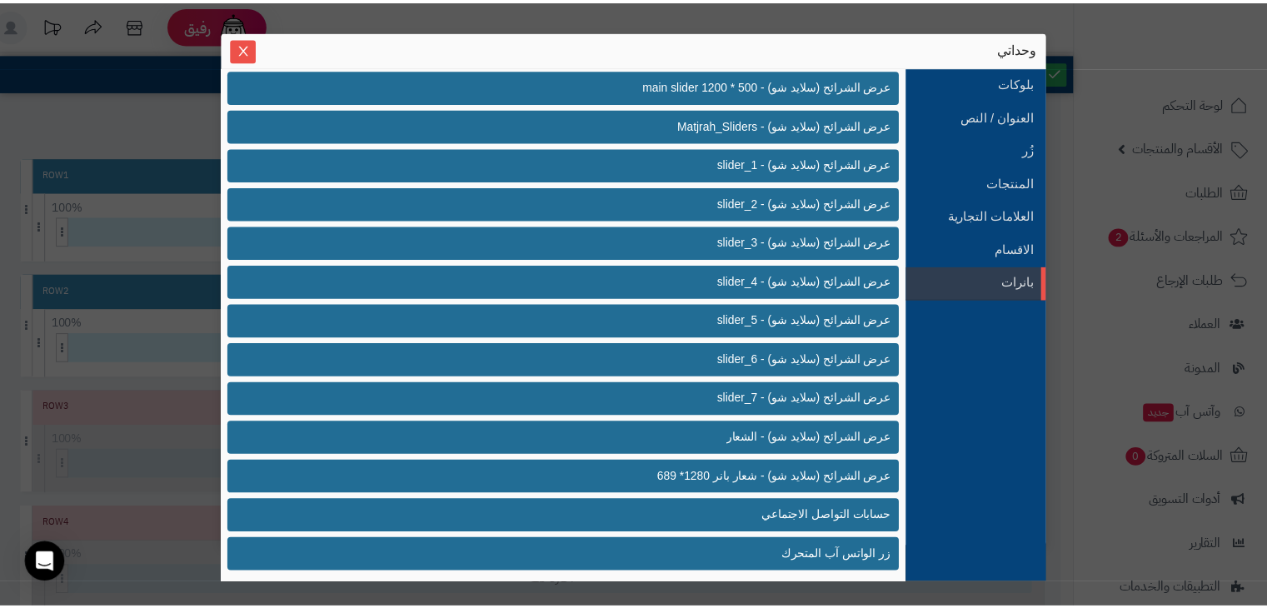
scroll to position [396, 0]
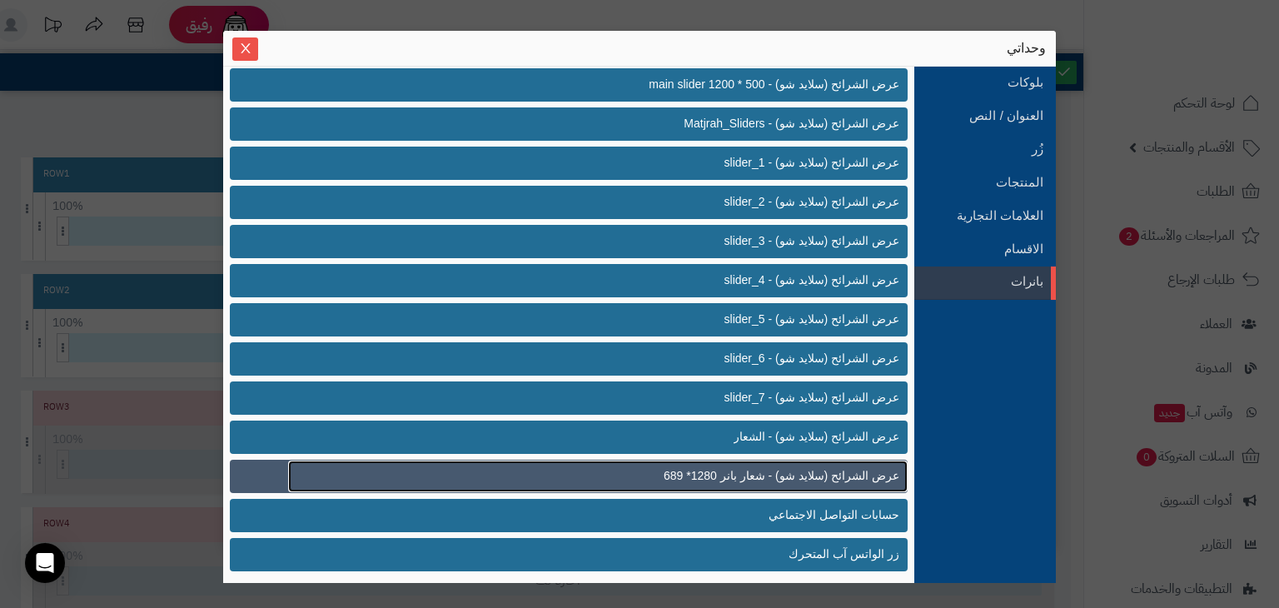
click at [646, 471] on link "عرض الشرائح (سلايد شو) - شعار بانر 1280* 689" at bounding box center [598, 477] width 620 height 32
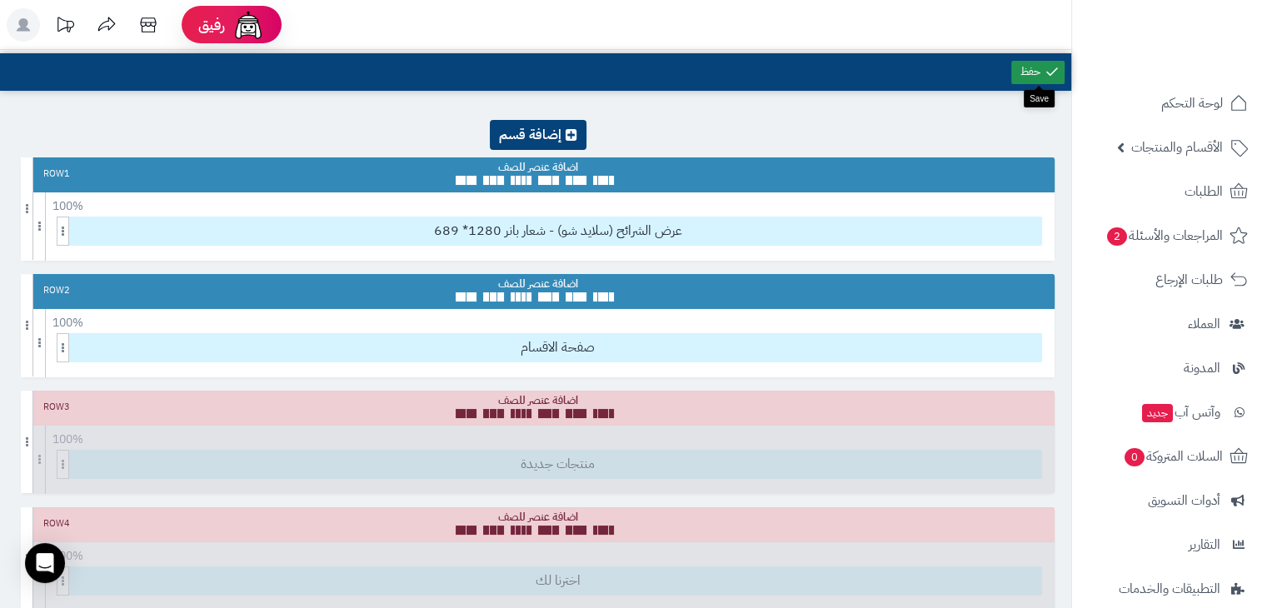
click at [1045, 77] on icon at bounding box center [1051, 71] width 15 height 15
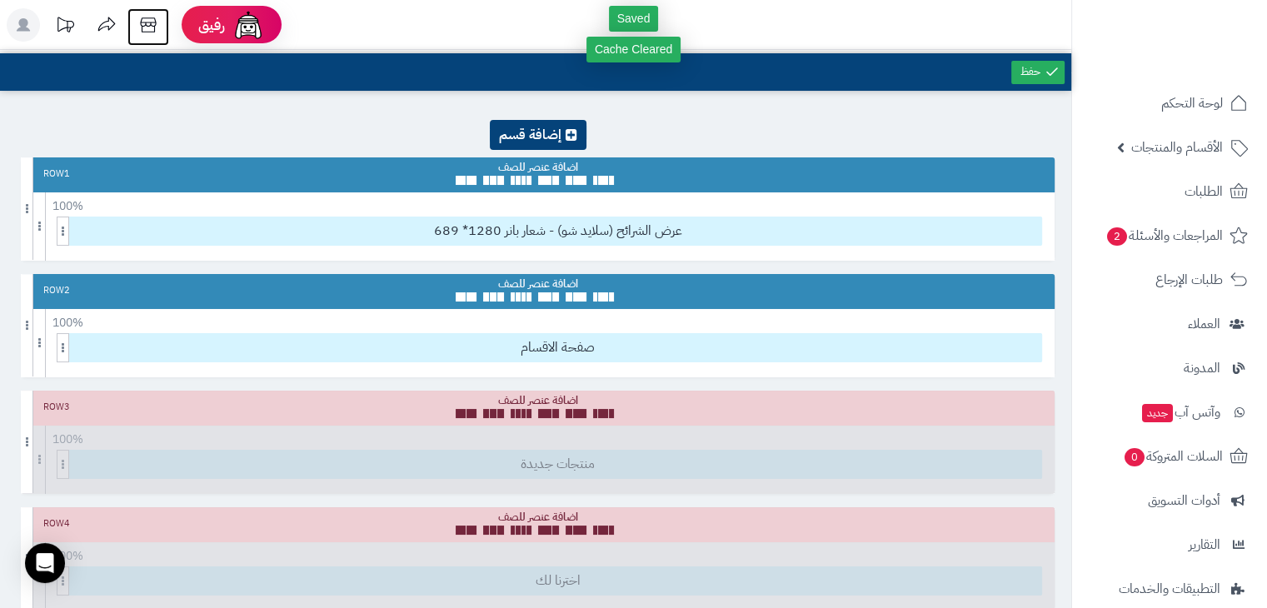
click at [149, 20] on icon at bounding box center [148, 24] width 33 height 33
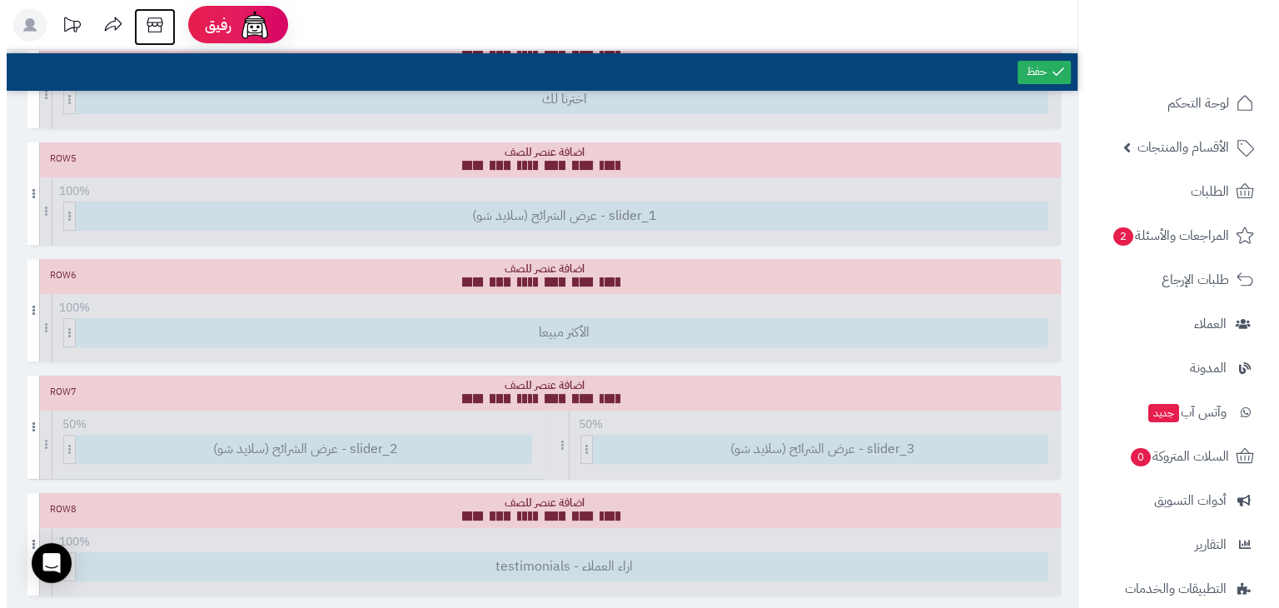
scroll to position [0, 0]
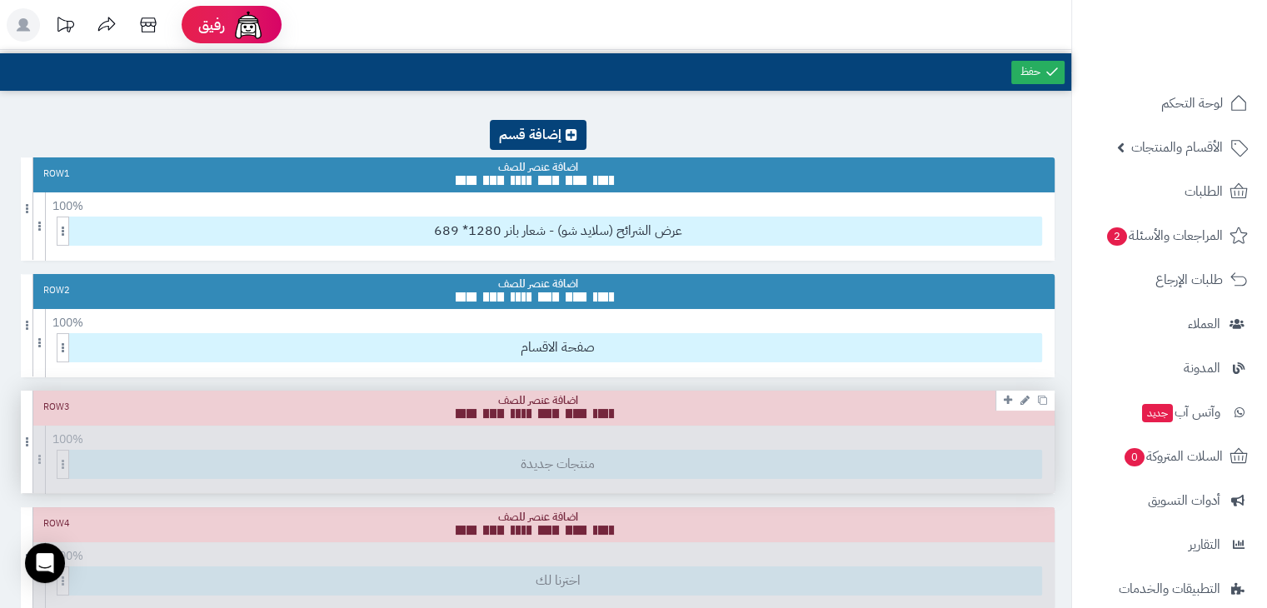
click at [495, 448] on div "Row 3 100 % 100 95 90 85 80 75 70 66 60 55 50 45 40 33 30 25 20 15 10 5 منتجات …" at bounding box center [537, 442] width 1033 height 102
click at [489, 454] on div "Row 3 100 % 100 95 90 85 80 75 70 66 60 55 50 45 40 33 30 25 20 15 10 5 منتجات …" at bounding box center [537, 442] width 1033 height 102
click at [1020, 403] on icon at bounding box center [1024, 400] width 9 height 11
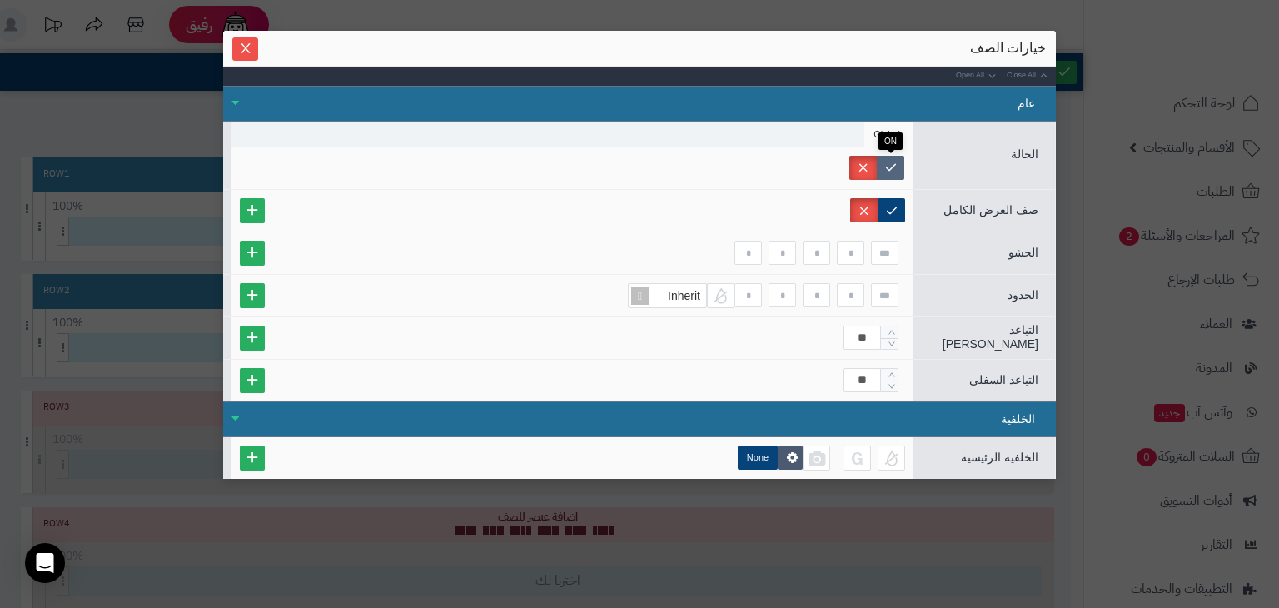
click at [899, 157] on label at bounding box center [890, 168] width 27 height 24
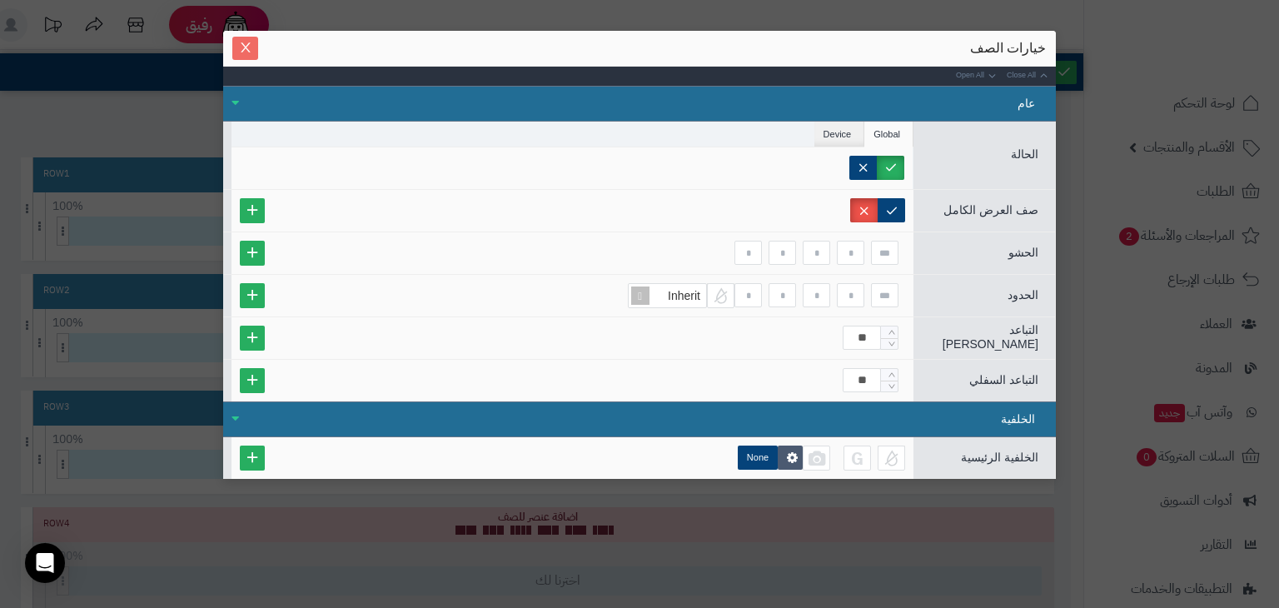
click at [237, 51] on span "Close" at bounding box center [245, 48] width 26 height 14
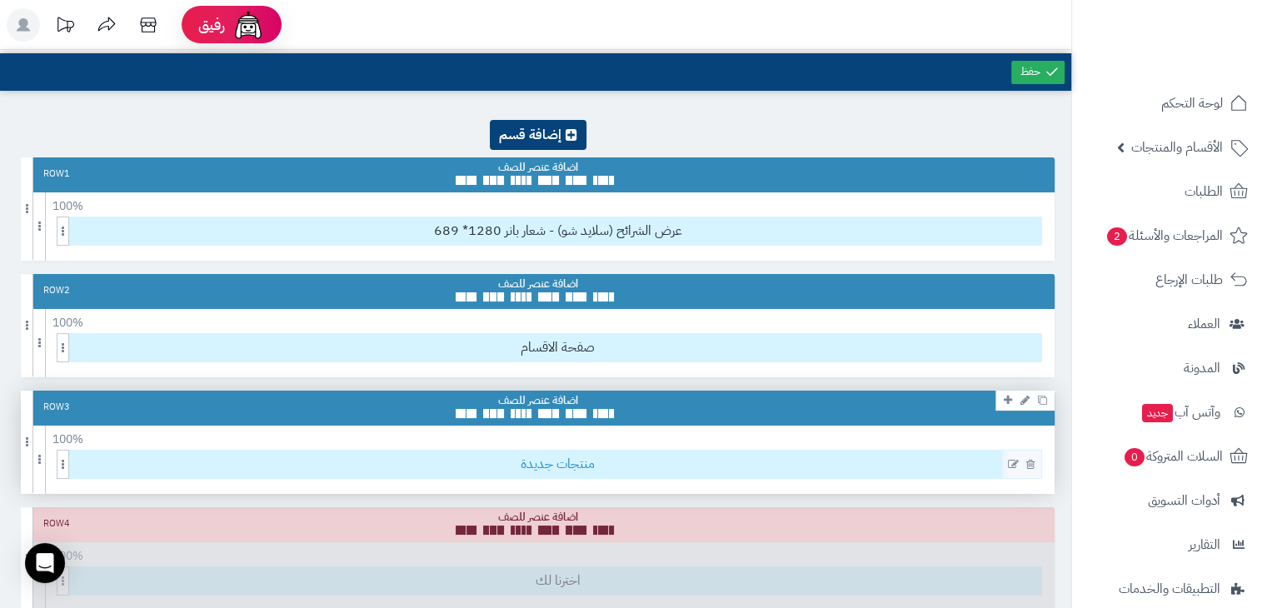
click at [551, 460] on span "منتجات جديدة" at bounding box center [557, 464] width 967 height 27
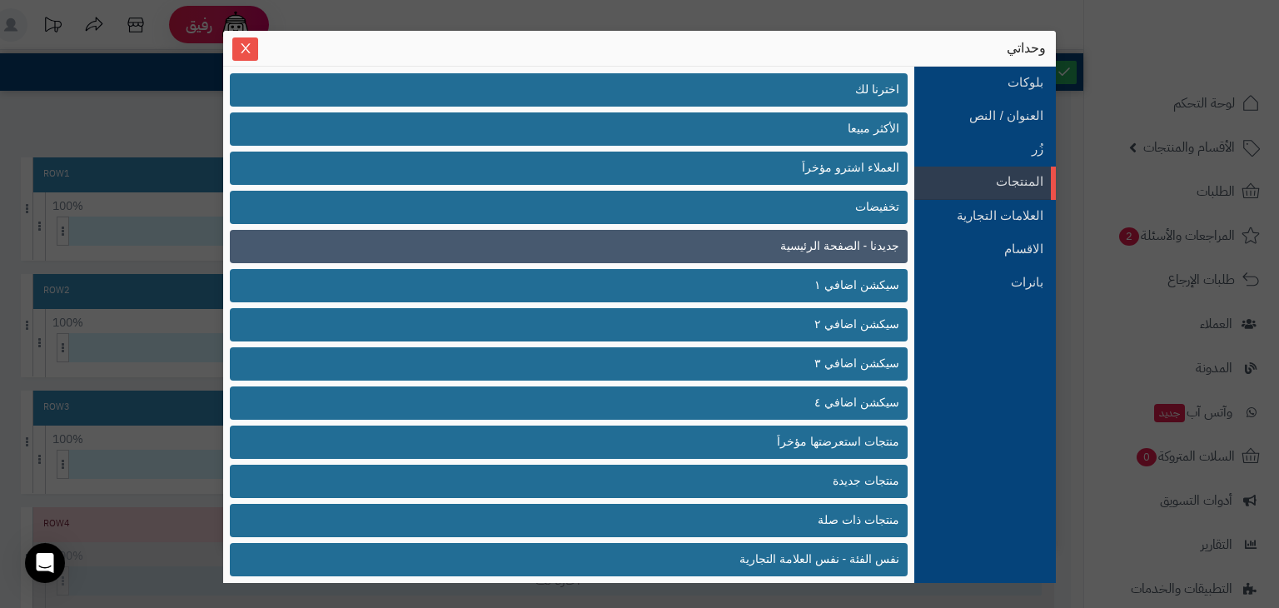
scroll to position [6, 0]
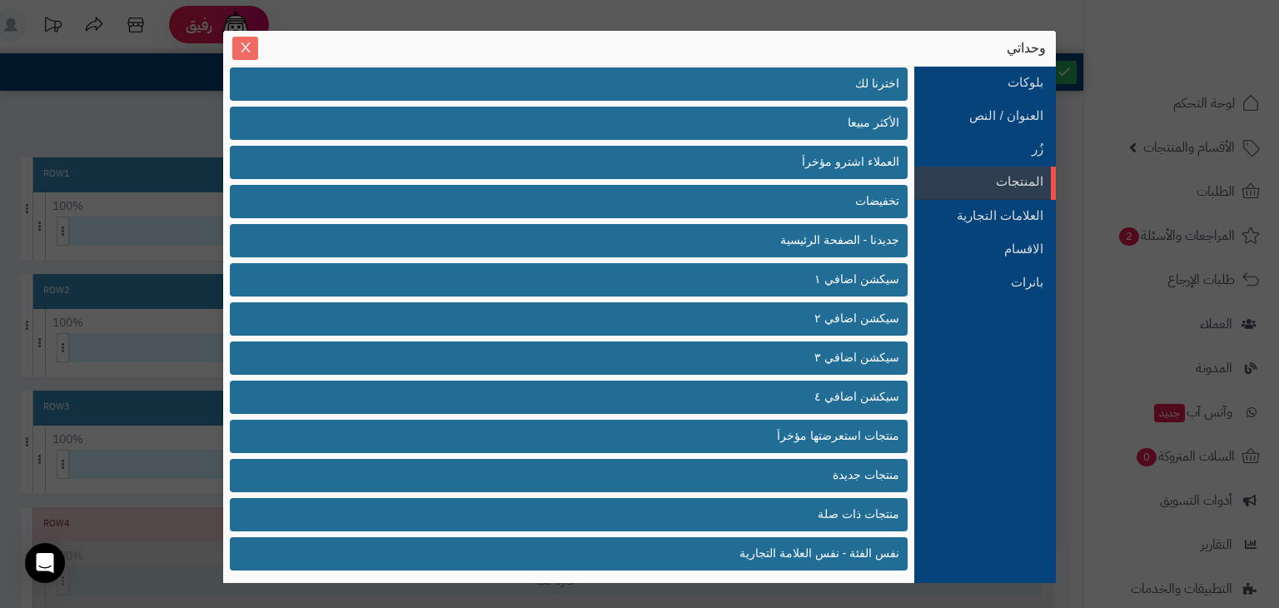
click at [246, 40] on button "Close" at bounding box center [245, 48] width 26 height 23
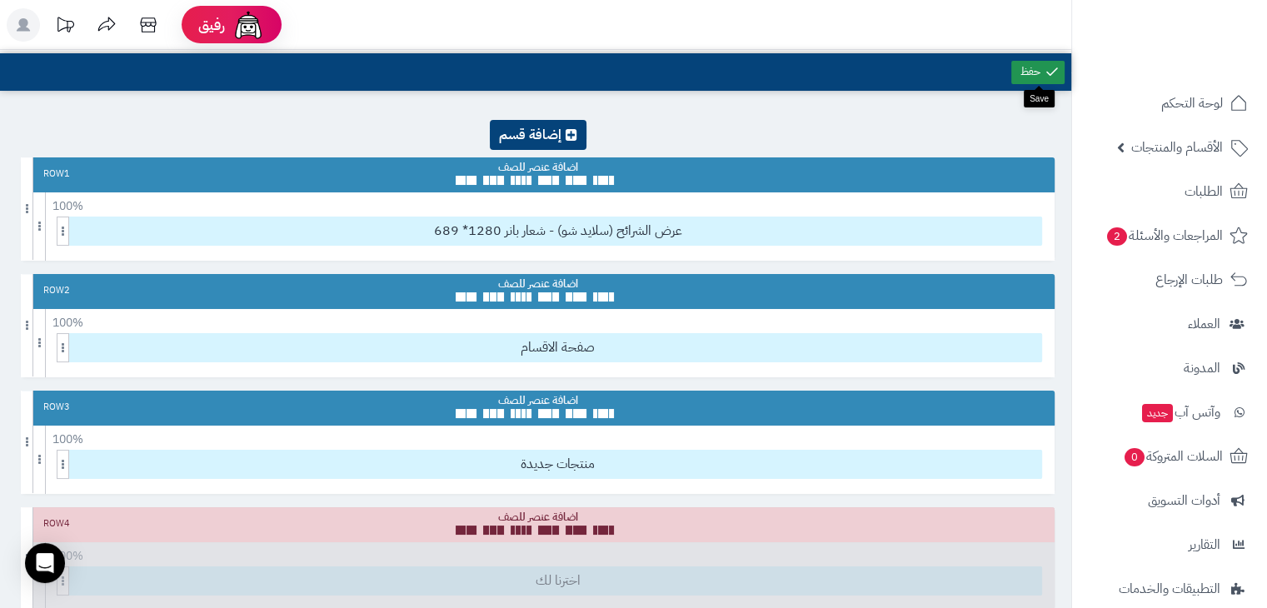
click at [1033, 61] on link at bounding box center [1037, 72] width 53 height 23
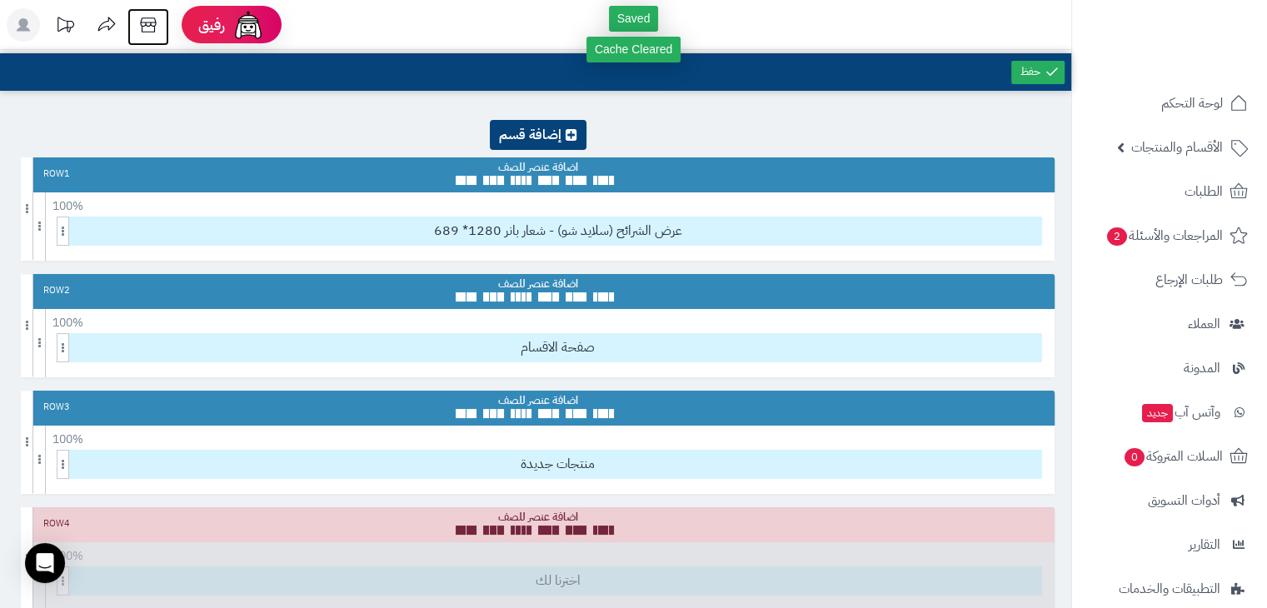
click at [153, 27] on icon at bounding box center [148, 24] width 33 height 33
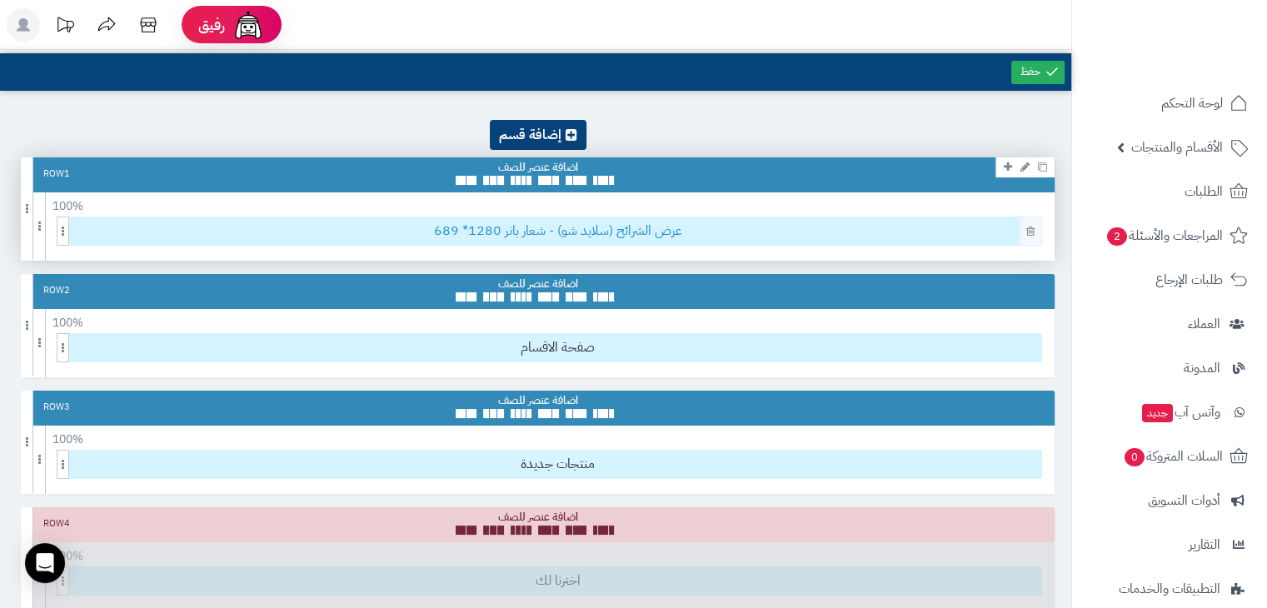
click at [585, 242] on span "عرض الشرائح (سلايد شو) - شعار بانر 1280* 689" at bounding box center [557, 230] width 967 height 27
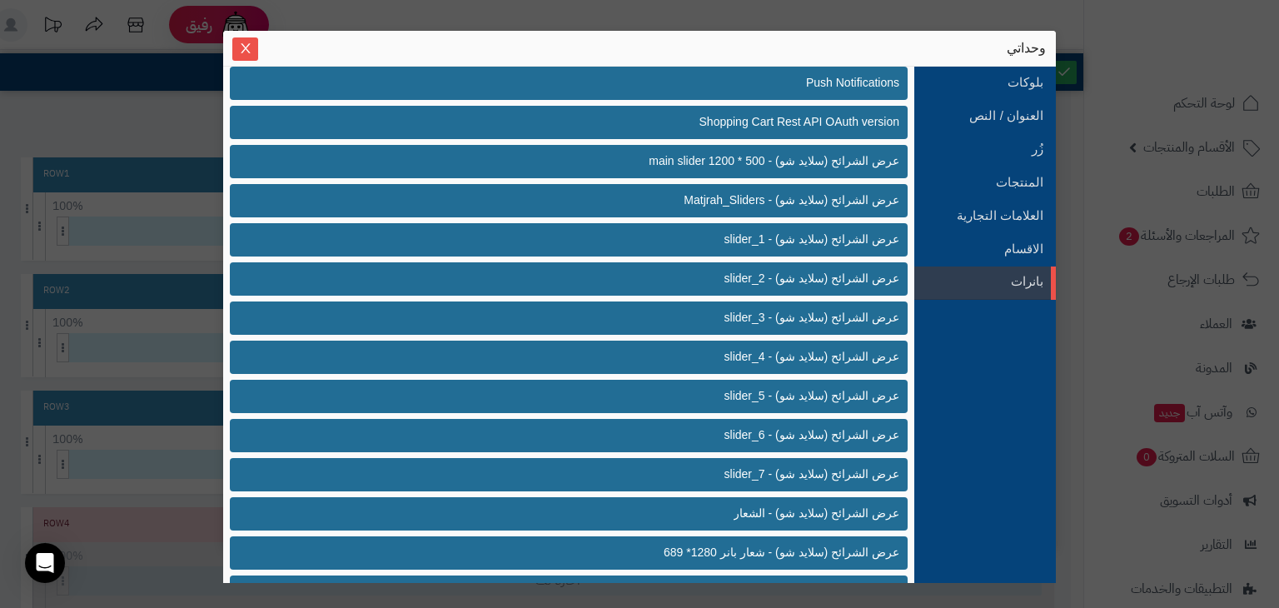
scroll to position [396, 0]
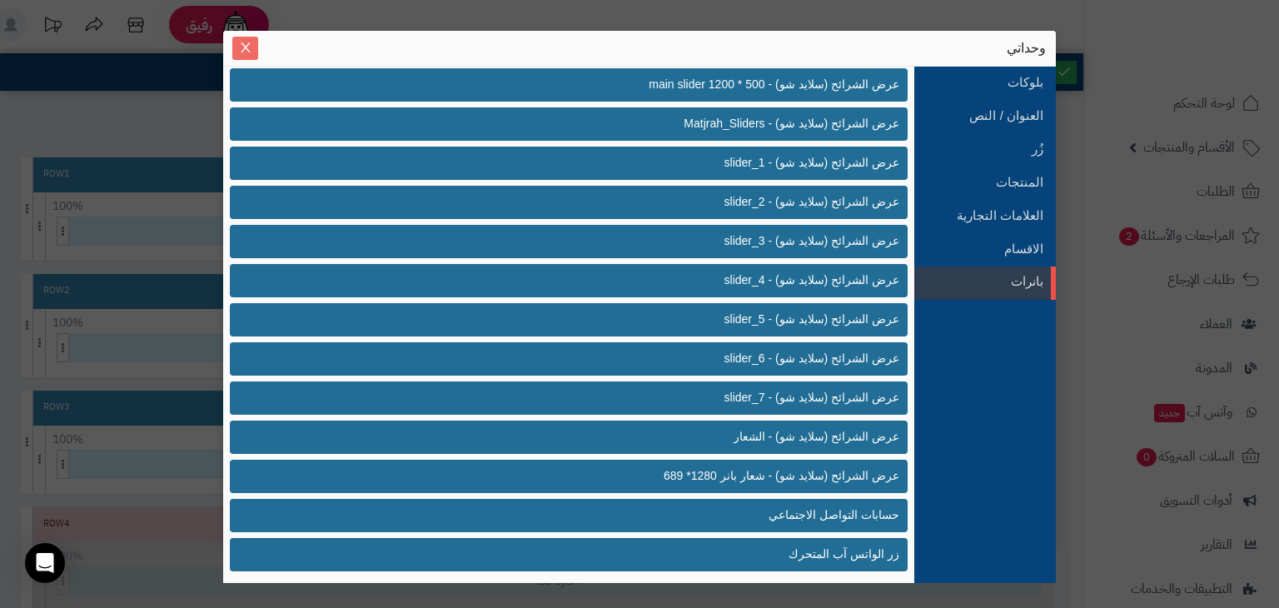
click at [244, 41] on icon "Close" at bounding box center [245, 47] width 13 height 13
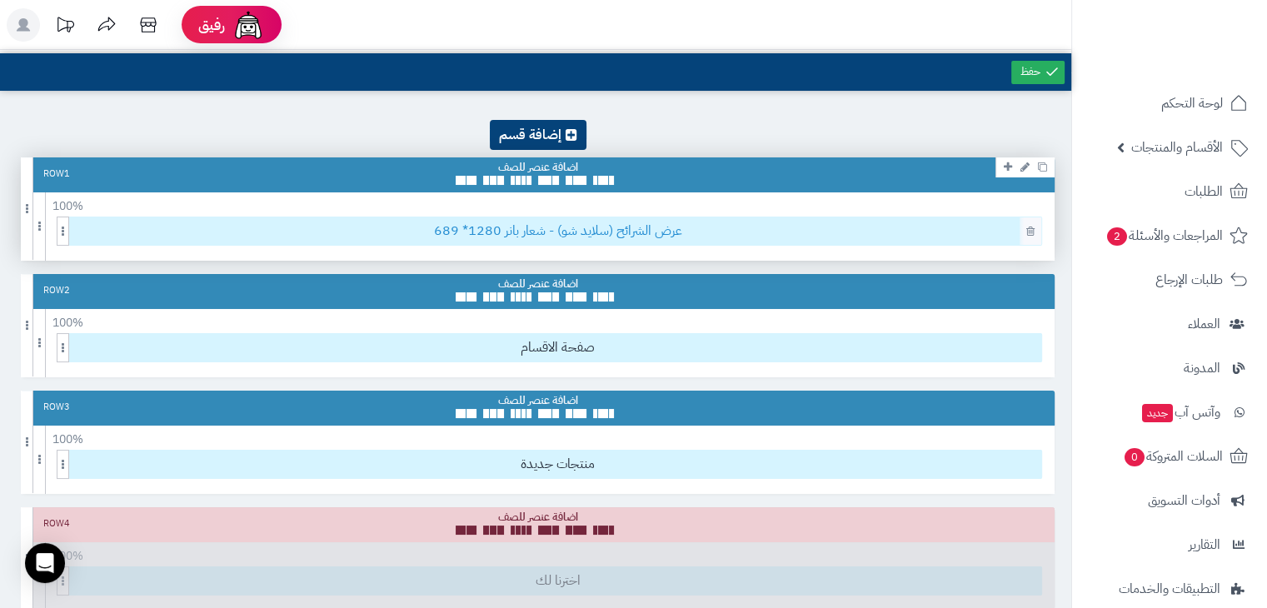
click at [516, 222] on span "عرض الشرائح (سلايد شو) - شعار بانر 1280* 689" at bounding box center [557, 230] width 967 height 27
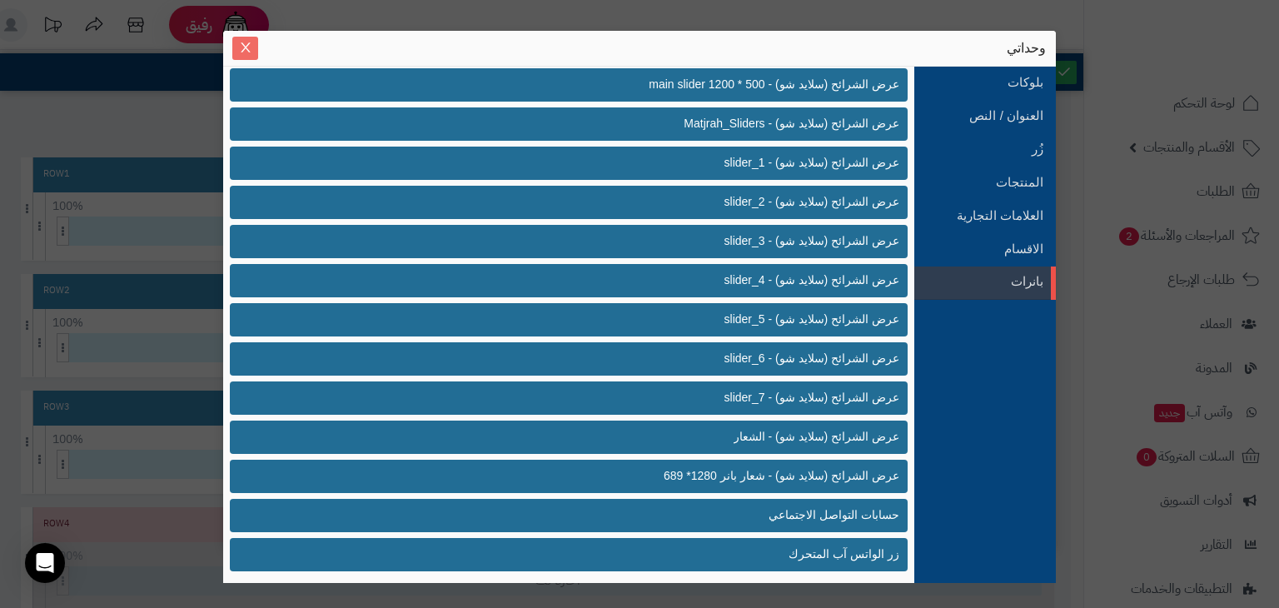
click at [252, 55] on button "Close" at bounding box center [245, 48] width 26 height 23
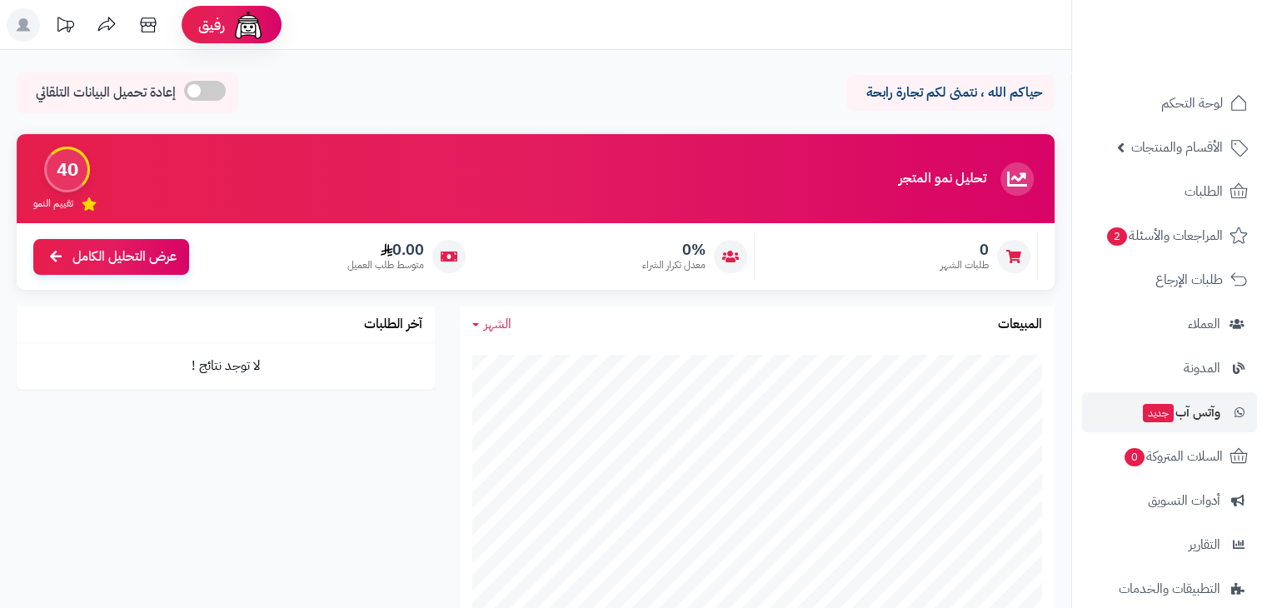
scroll to position [154, 0]
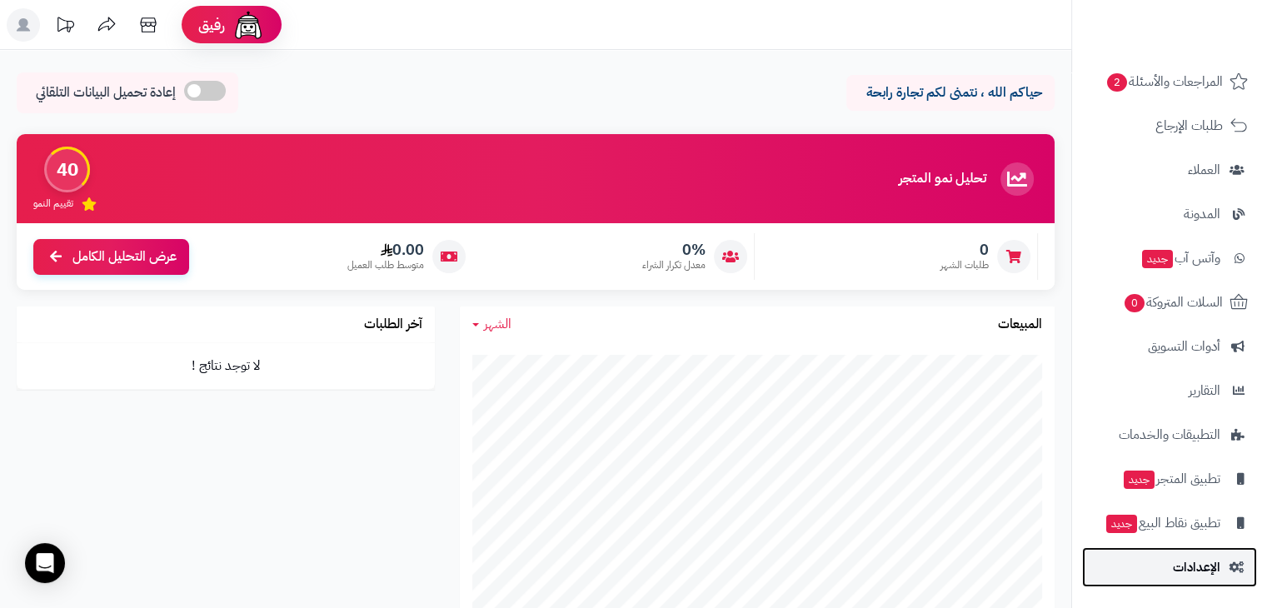
click at [1177, 555] on span "الإعدادات" at bounding box center [1196, 566] width 47 height 23
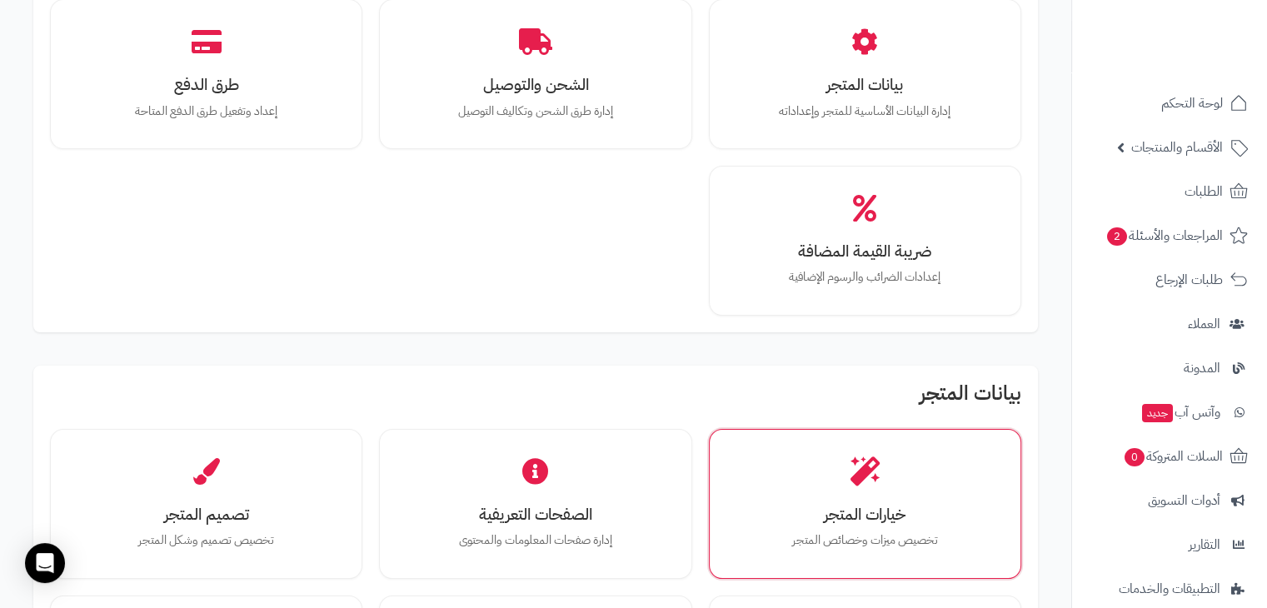
scroll to position [522, 0]
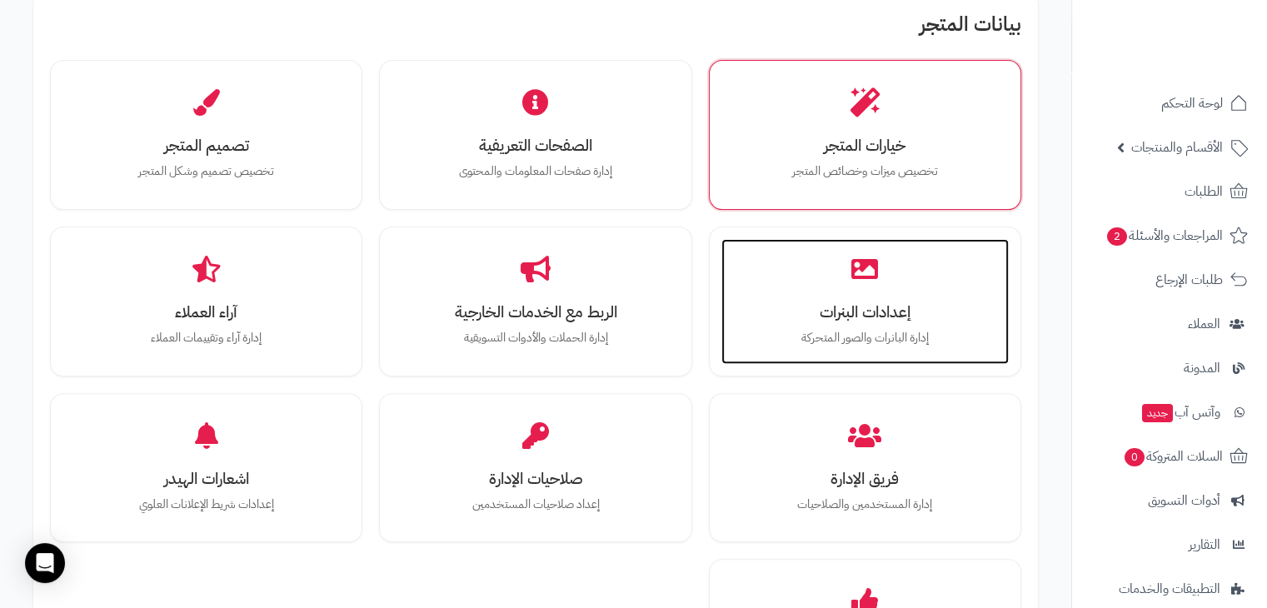
click at [893, 334] on p "إدارة البانرات والصور المتحركة" at bounding box center [865, 338] width 254 height 18
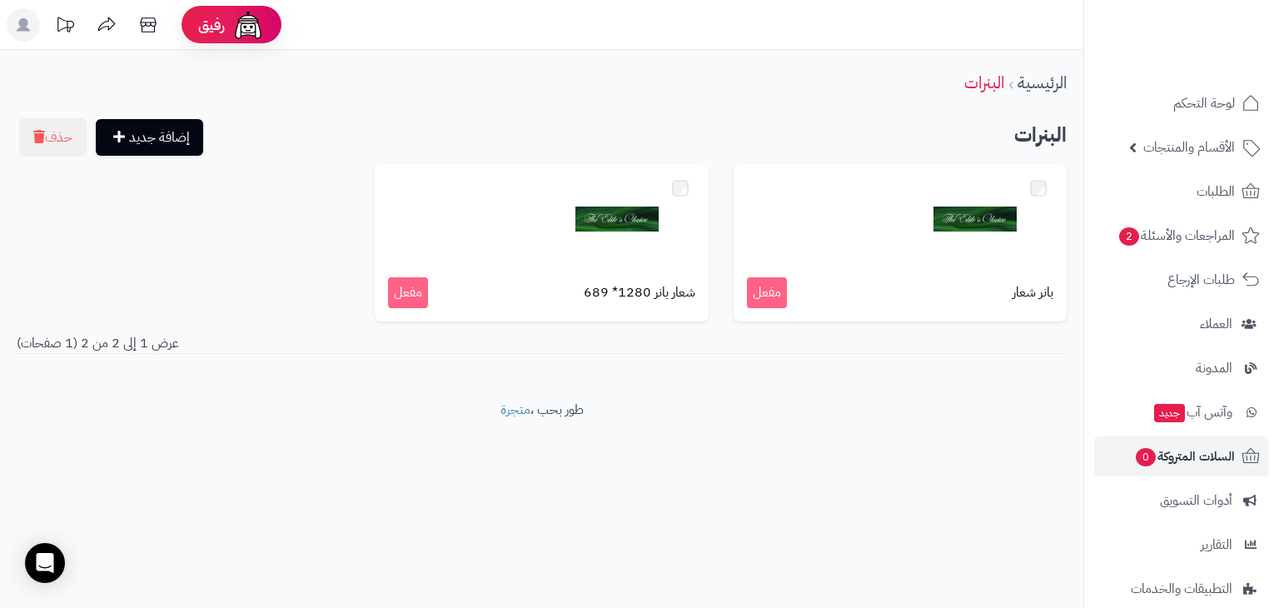
scroll to position [154, 0]
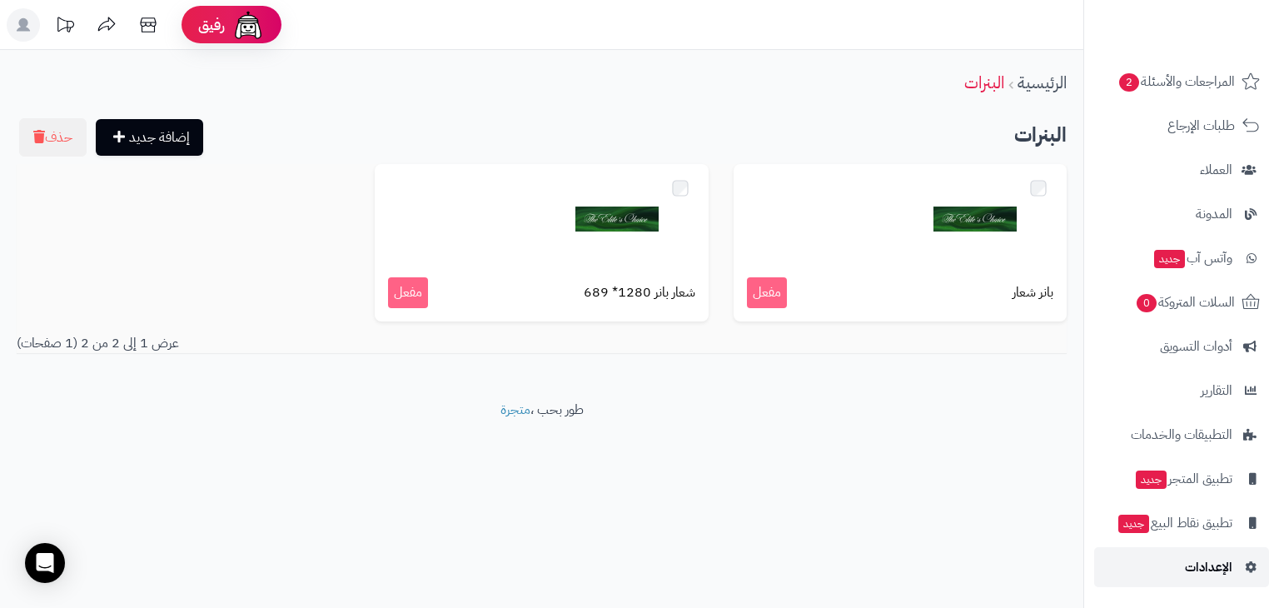
click at [1187, 553] on link "الإعدادات" at bounding box center [1181, 567] width 175 height 40
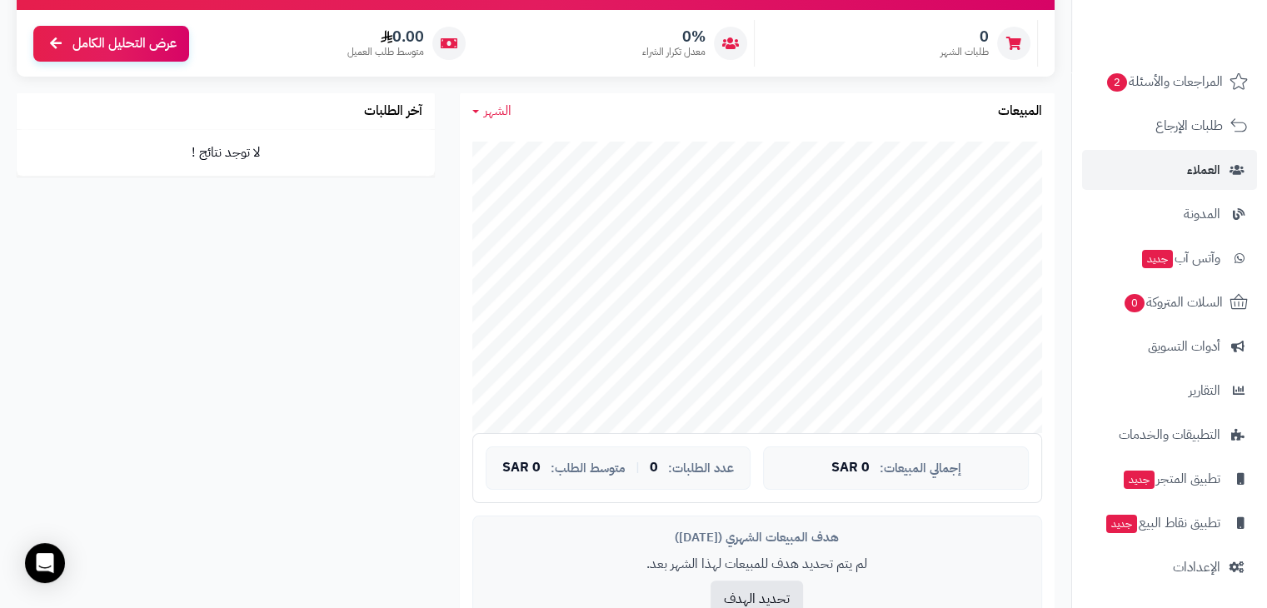
scroll to position [246, 0]
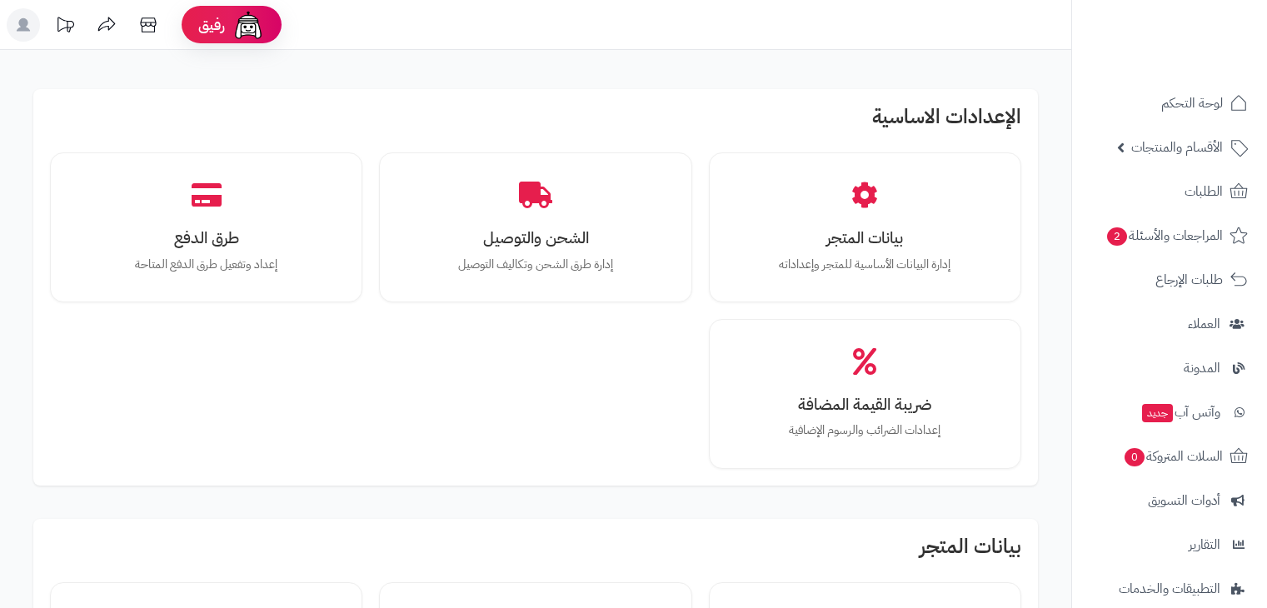
scroll to position [653, 0]
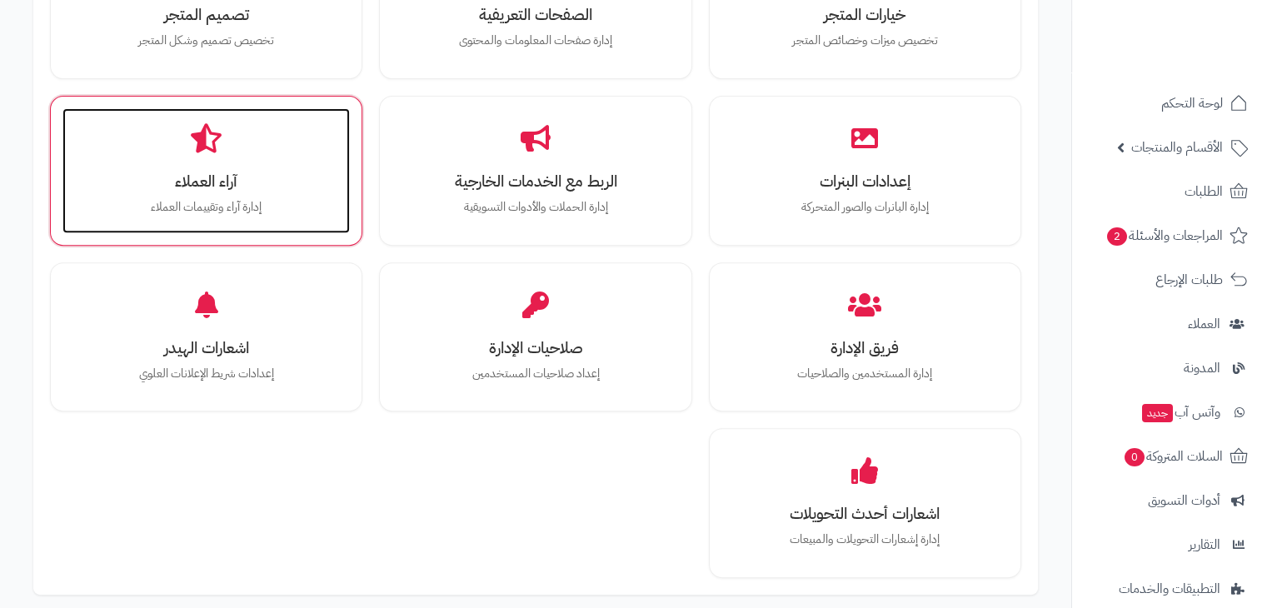
click at [237, 181] on h3 "آراء العملاء" at bounding box center [206, 180] width 254 height 17
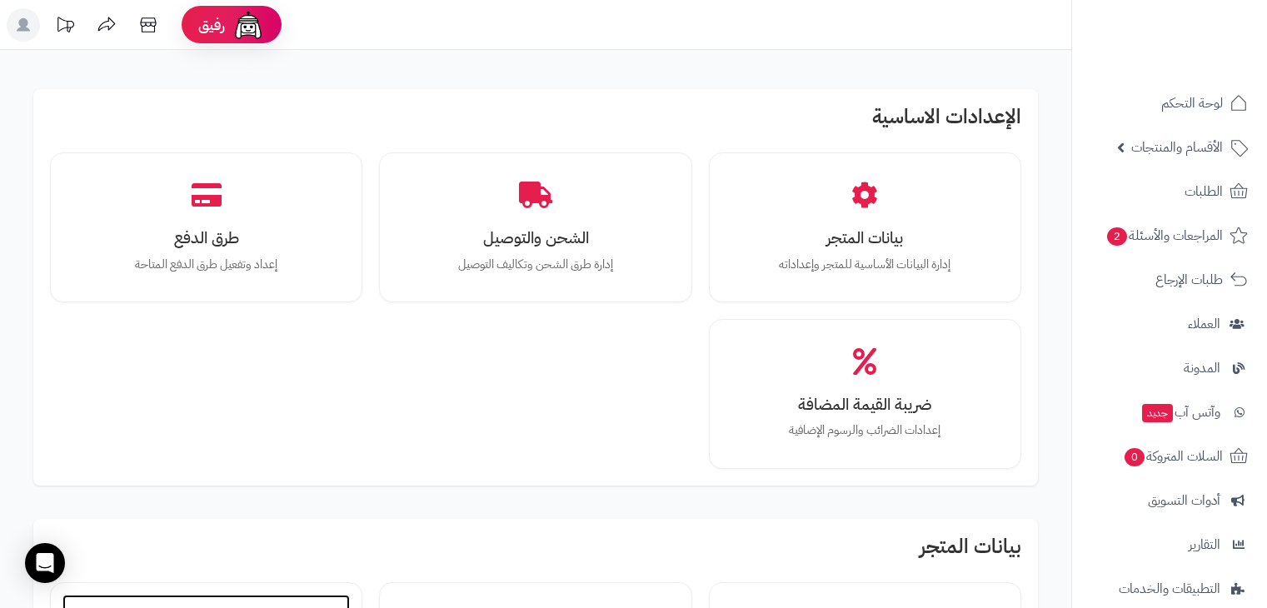
scroll to position [653, 0]
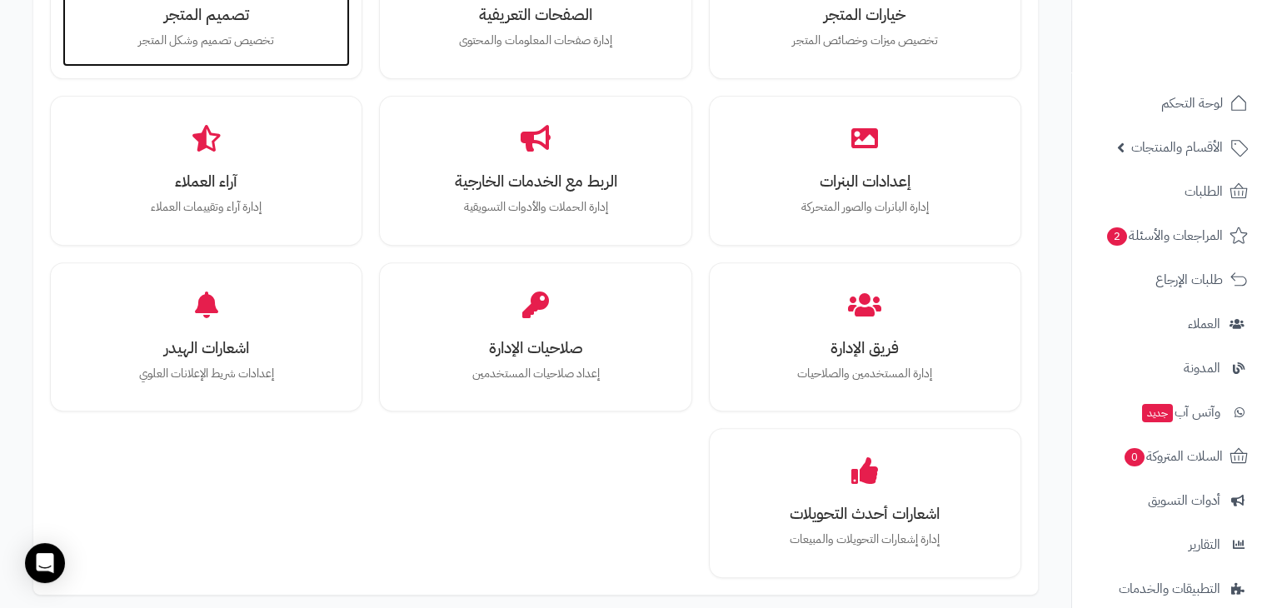
click at [103, 63] on div "تصميم المتجر تخصيص تصميم وشكل المتجر" at bounding box center [205, 4] width 287 height 125
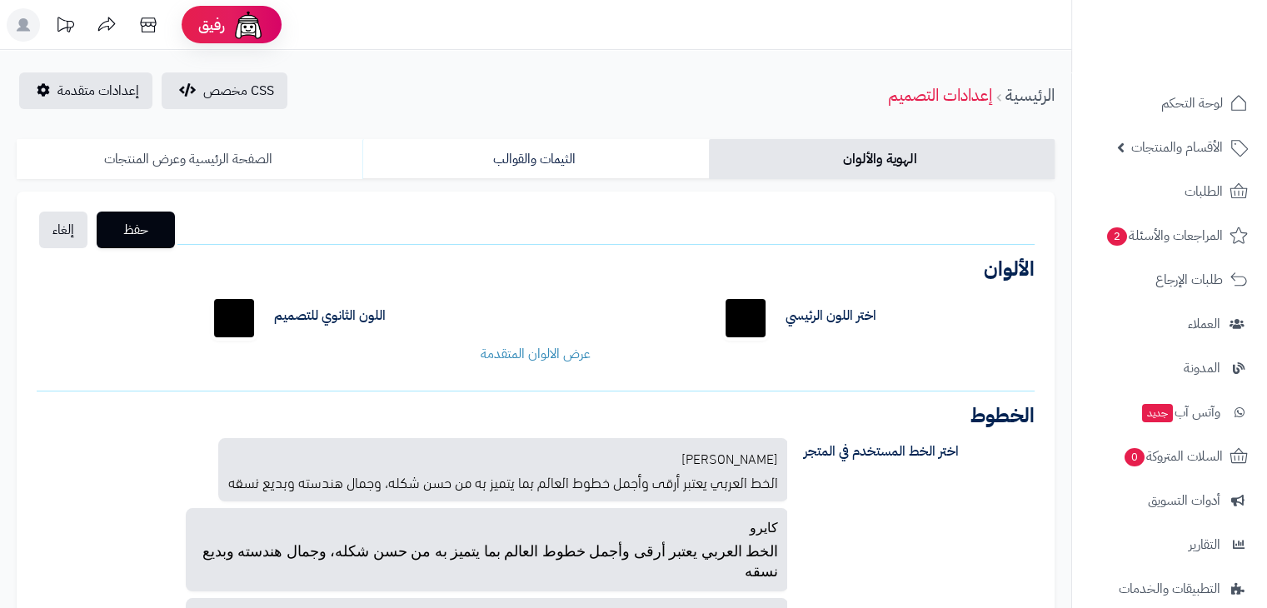
click at [232, 147] on link "الصفحة الرئيسية وعرض المنتجات" at bounding box center [190, 159] width 346 height 40
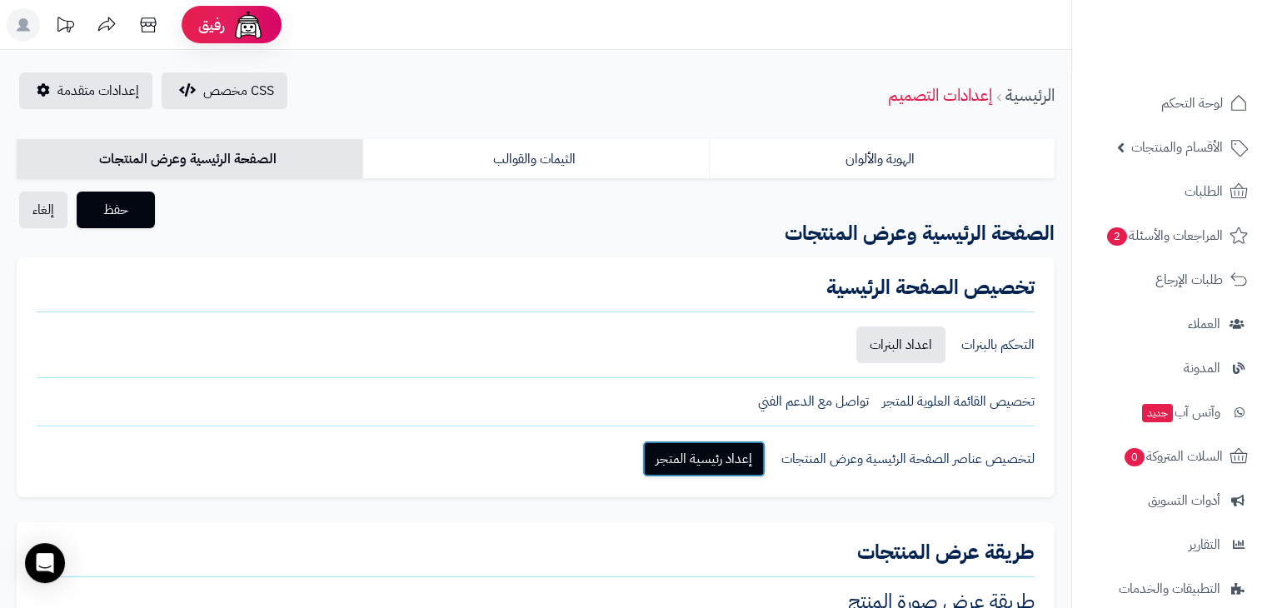
click at [746, 454] on link "إعداد رئيسية المتجر" at bounding box center [703, 459] width 123 height 37
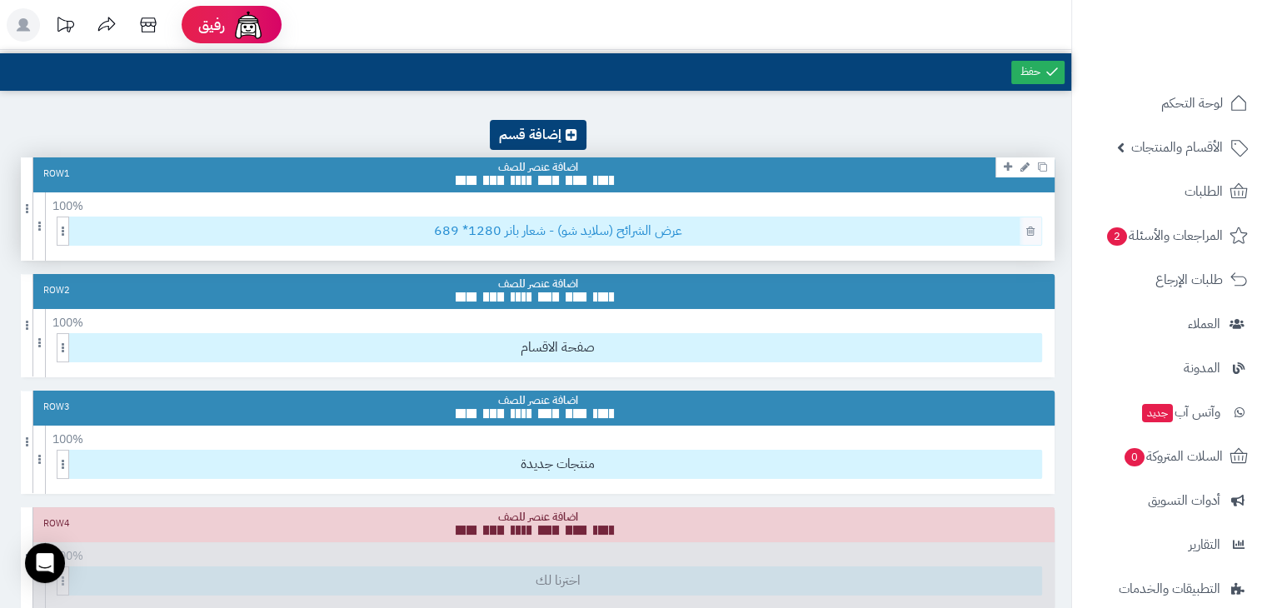
click at [553, 226] on span "عرض الشرائح (سلايد شو) - شعار بانر 1280* 689" at bounding box center [557, 230] width 967 height 27
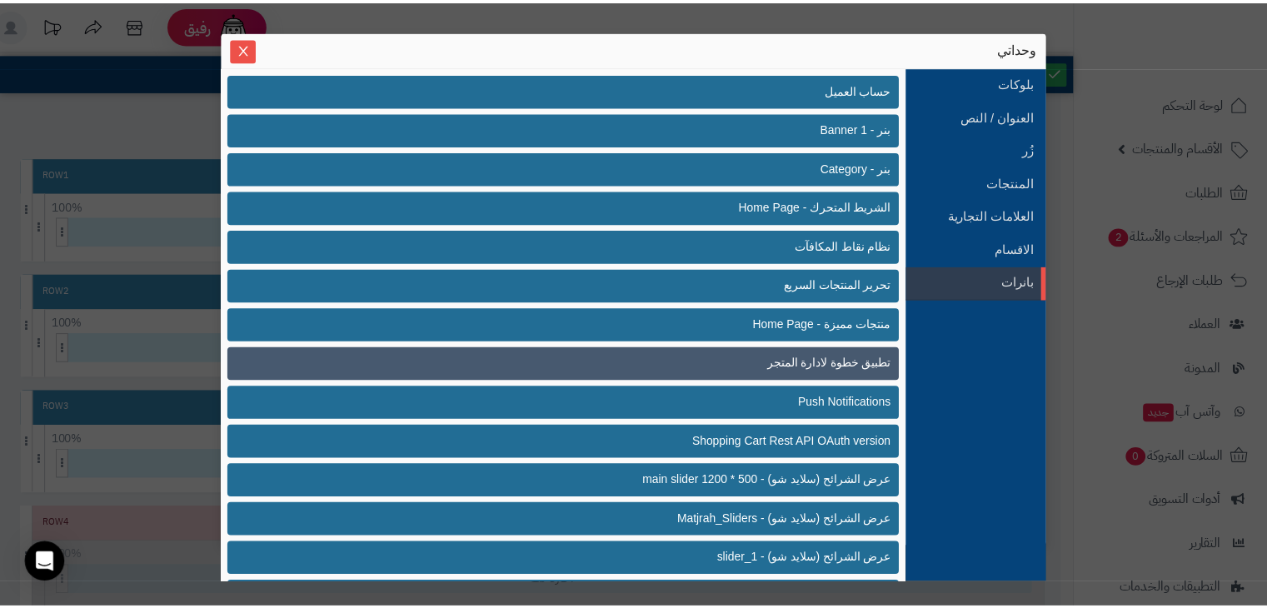
scroll to position [396, 0]
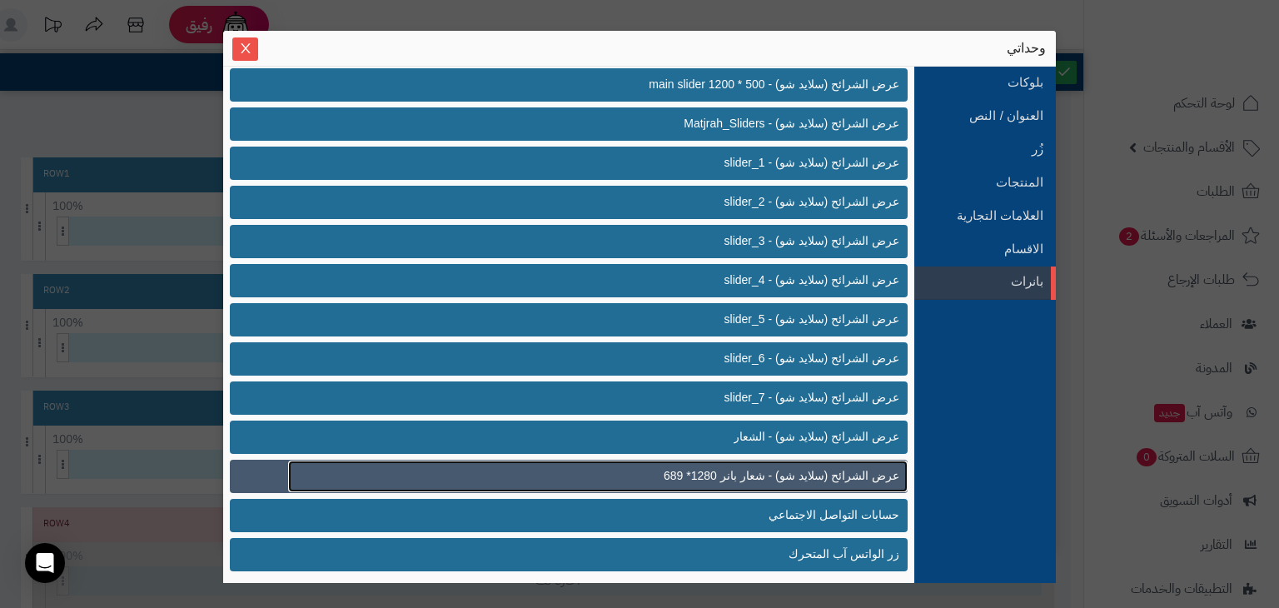
click at [672, 471] on span "عرض الشرائح (سلايد شو) - شعار بانر 1280* 689" at bounding box center [782, 475] width 236 height 17
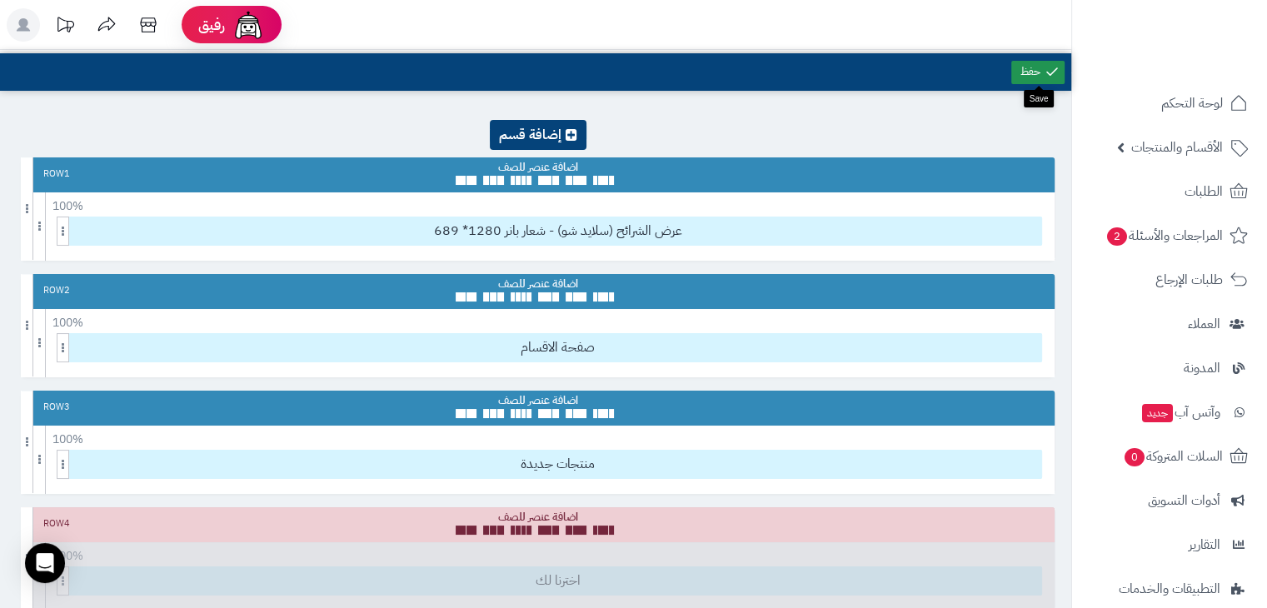
click at [1028, 62] on link at bounding box center [1037, 72] width 53 height 23
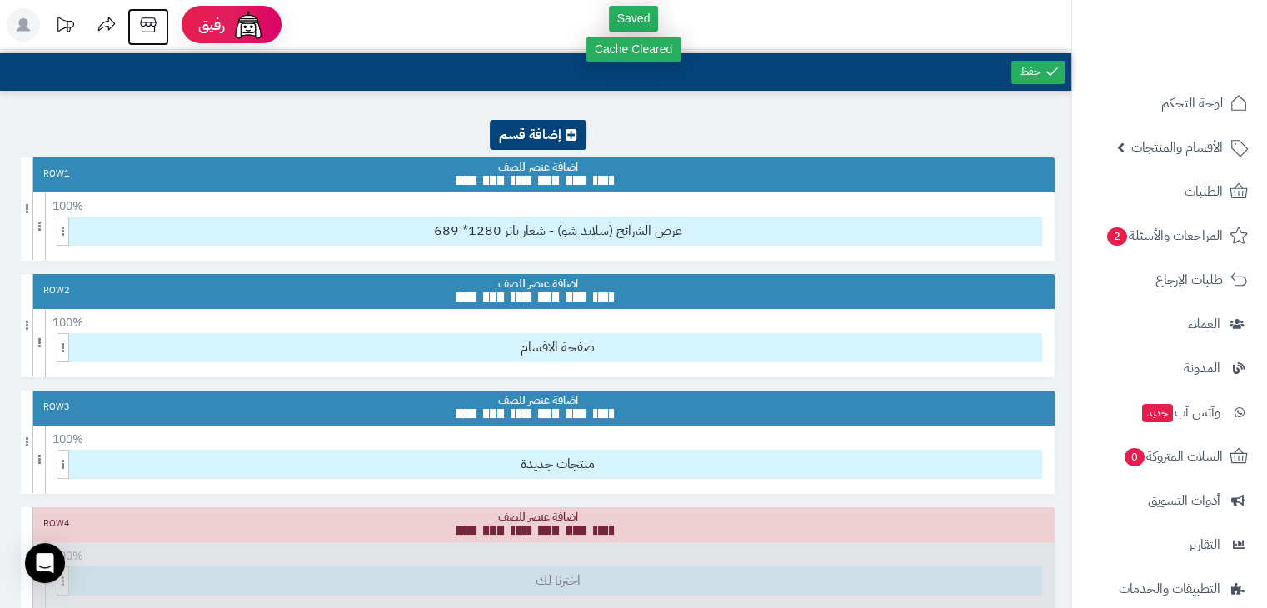
click at [147, 22] on icon at bounding box center [148, 24] width 16 height 15
